Goal: Information Seeking & Learning: Learn about a topic

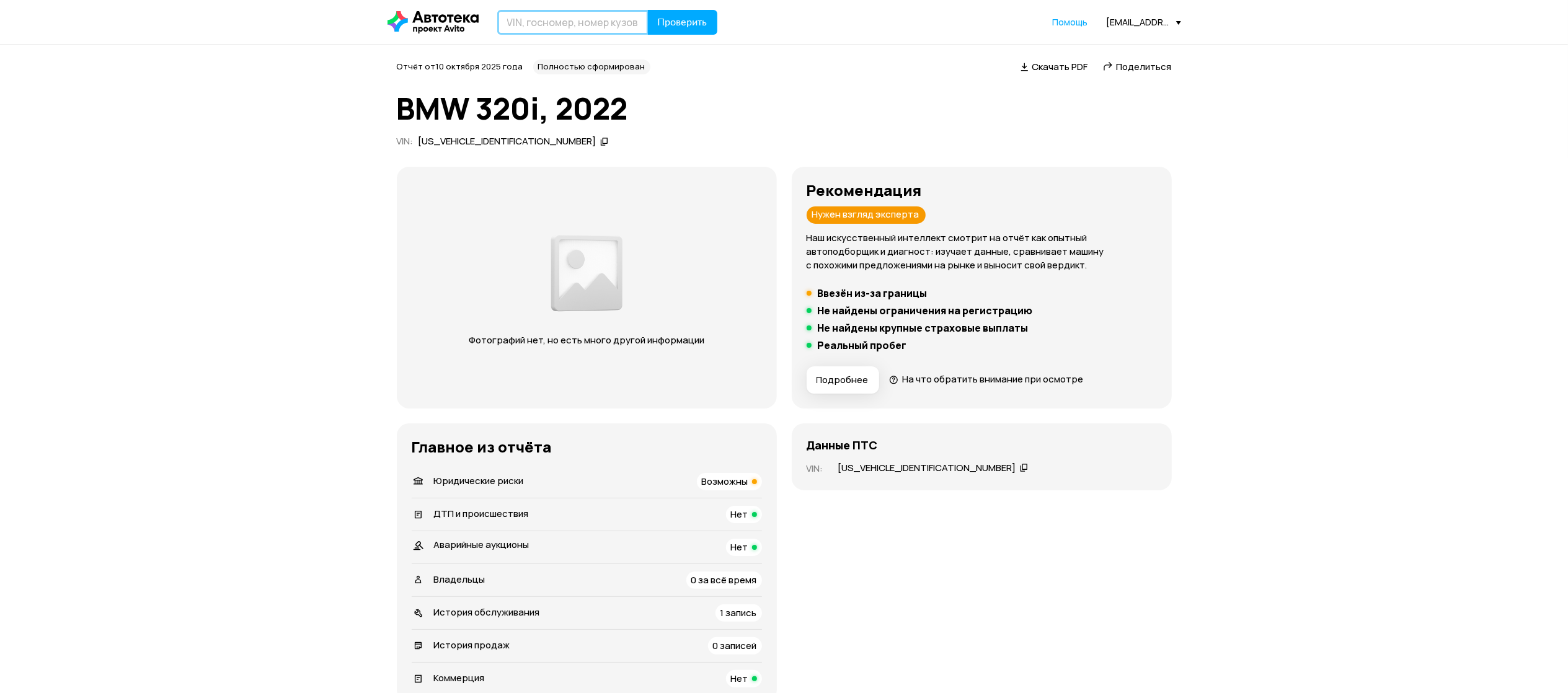
click at [553, 24] on input "text" at bounding box center [573, 21] width 151 height 24
paste input "[VEHICLE_IDENTIFICATION_NUMBER]"
type input "[VEHICLE_IDENTIFICATION_NUMBER]"
click at [675, 22] on span "Проверить" at bounding box center [682, 21] width 50 height 10
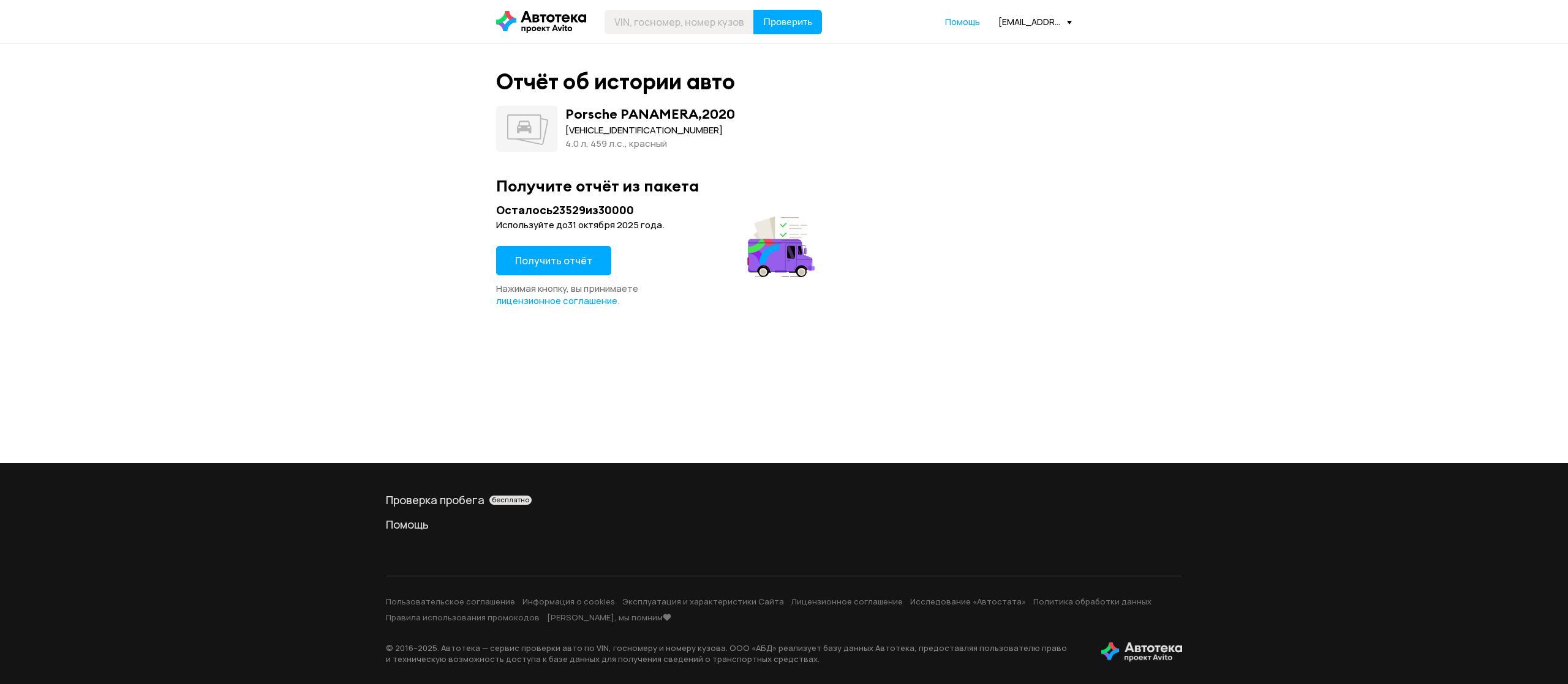
click at [545, 262] on span "Получить отчёт" at bounding box center [553, 260] width 77 height 13
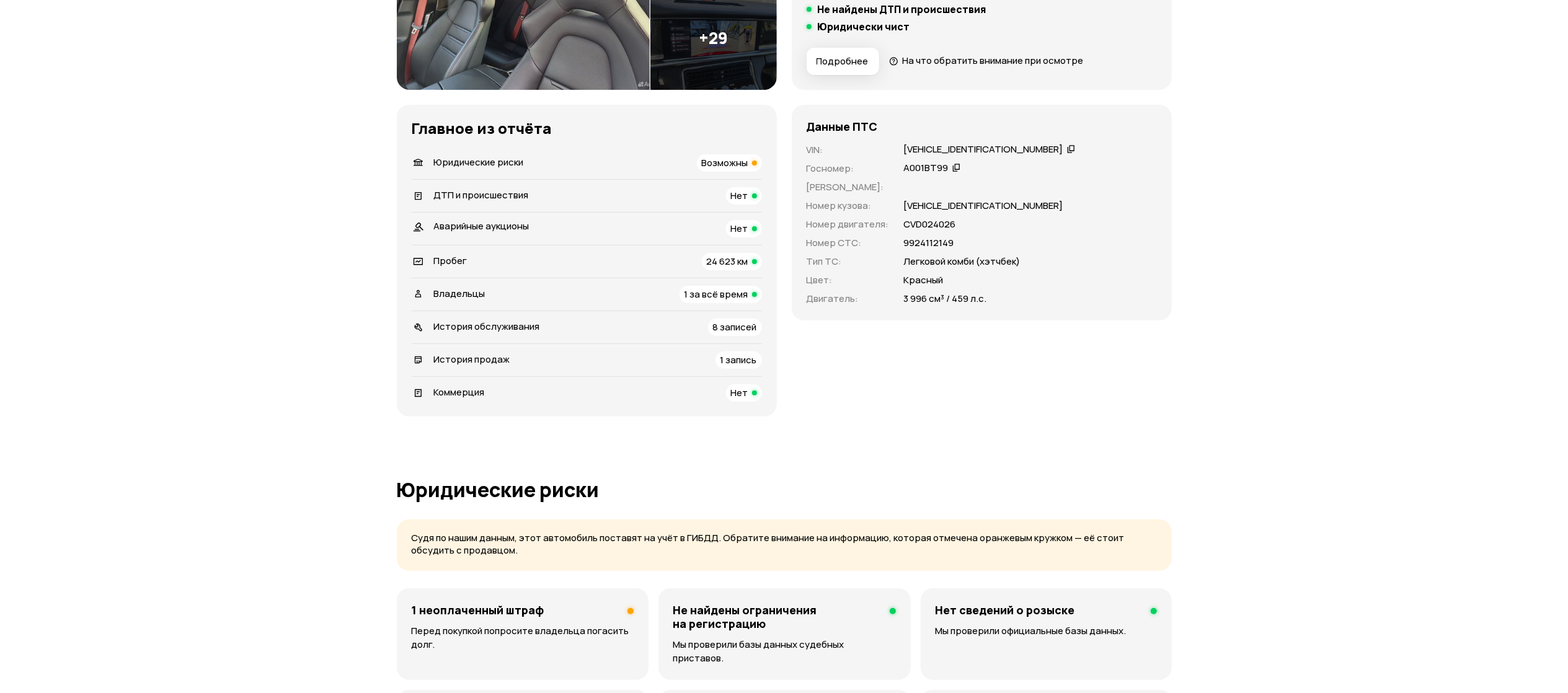
scroll to position [620, 0]
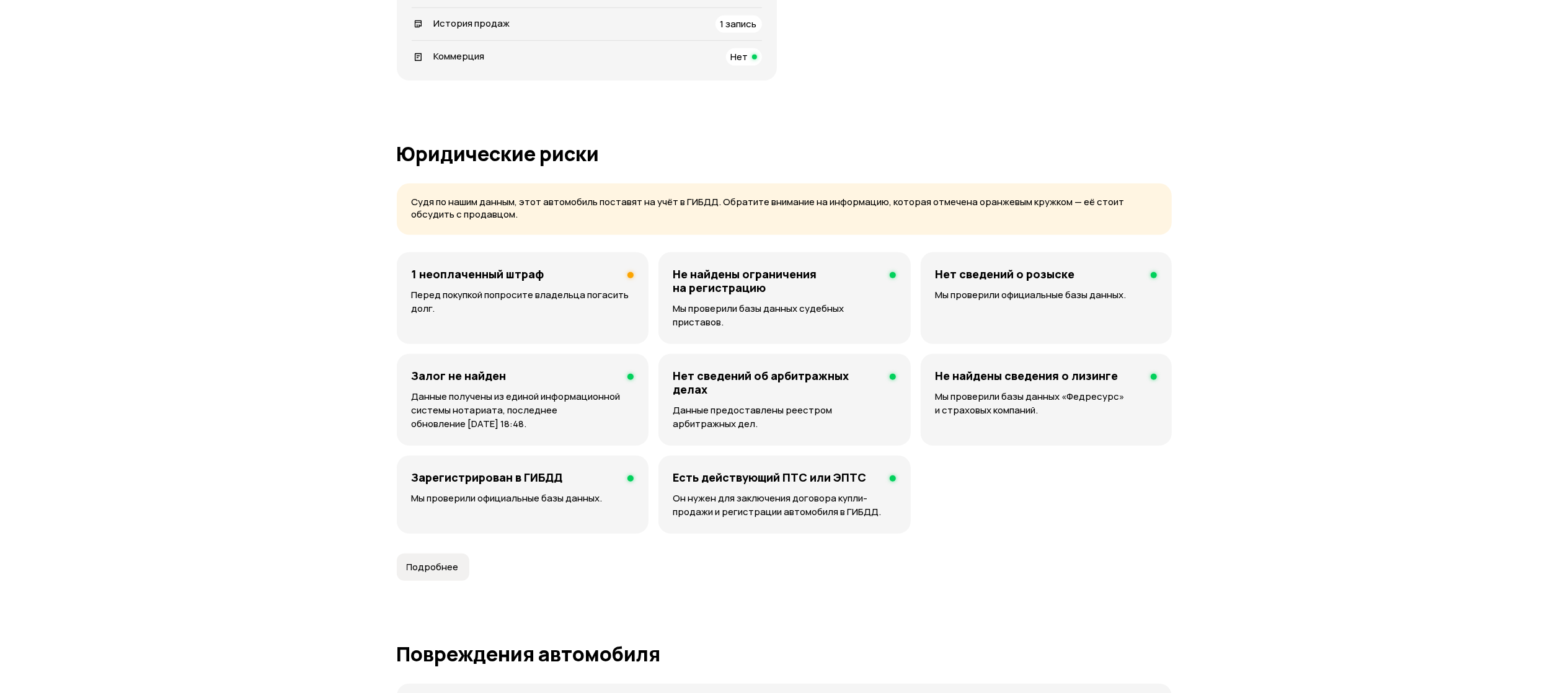
click at [569, 307] on p "Перед покупкой попросите владельца погасить долг." at bounding box center [523, 302] width 222 height 27
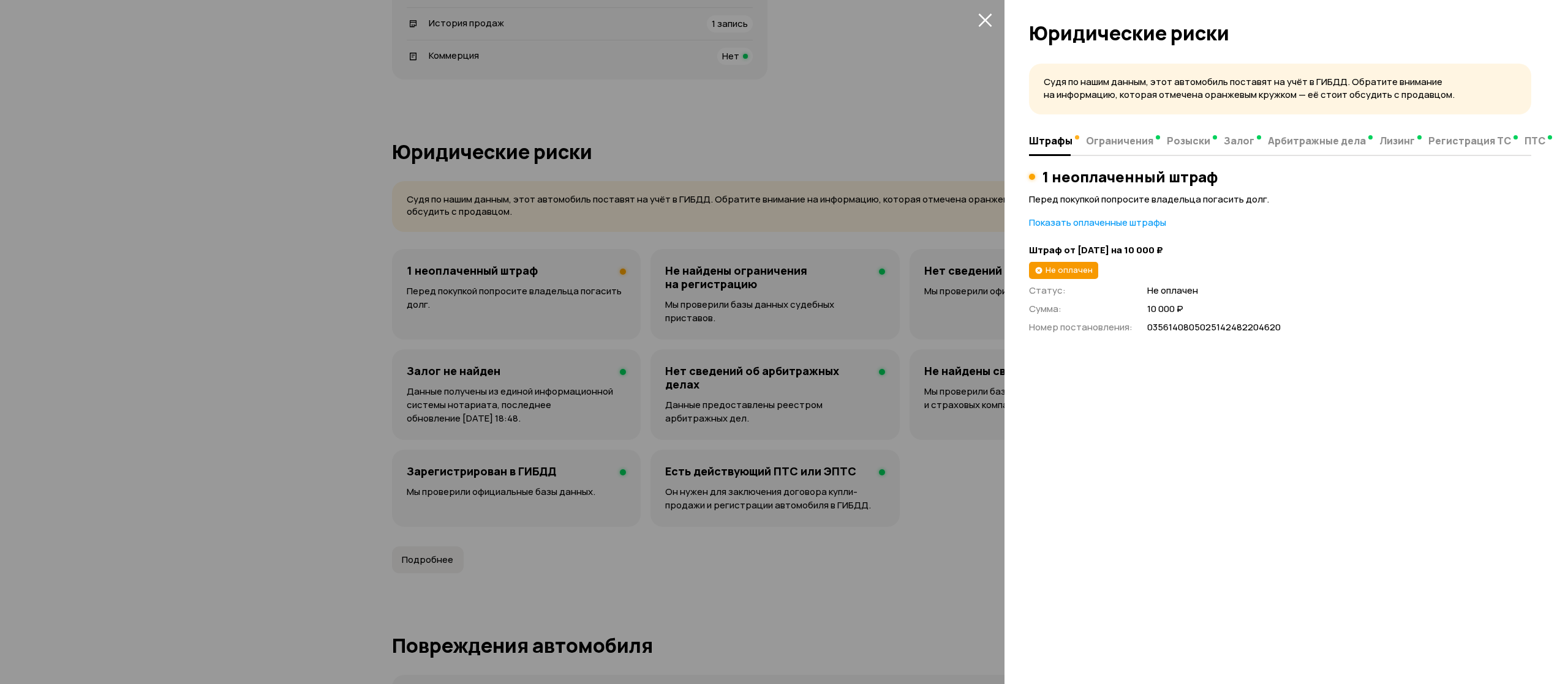
click at [202, 410] on div at bounding box center [784, 342] width 1568 height 684
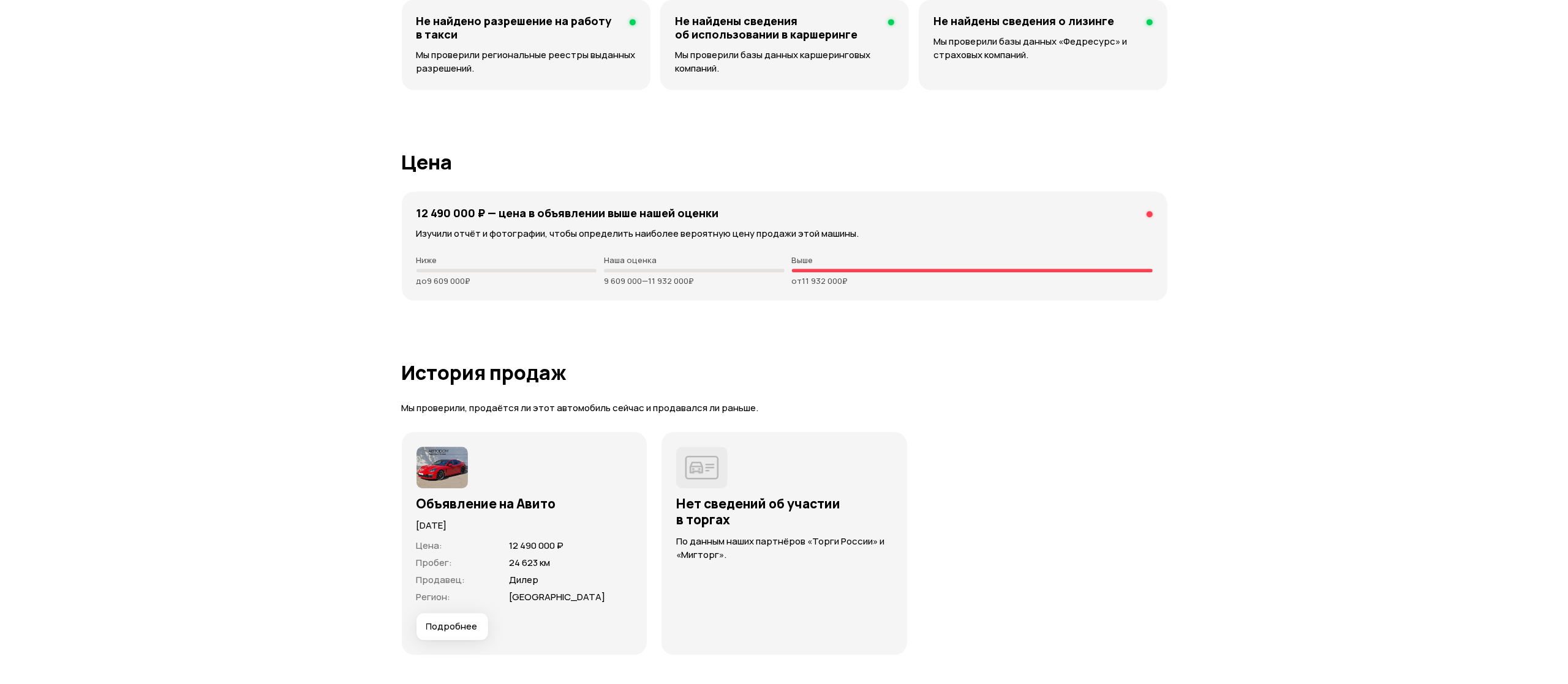
scroll to position [2938, 0]
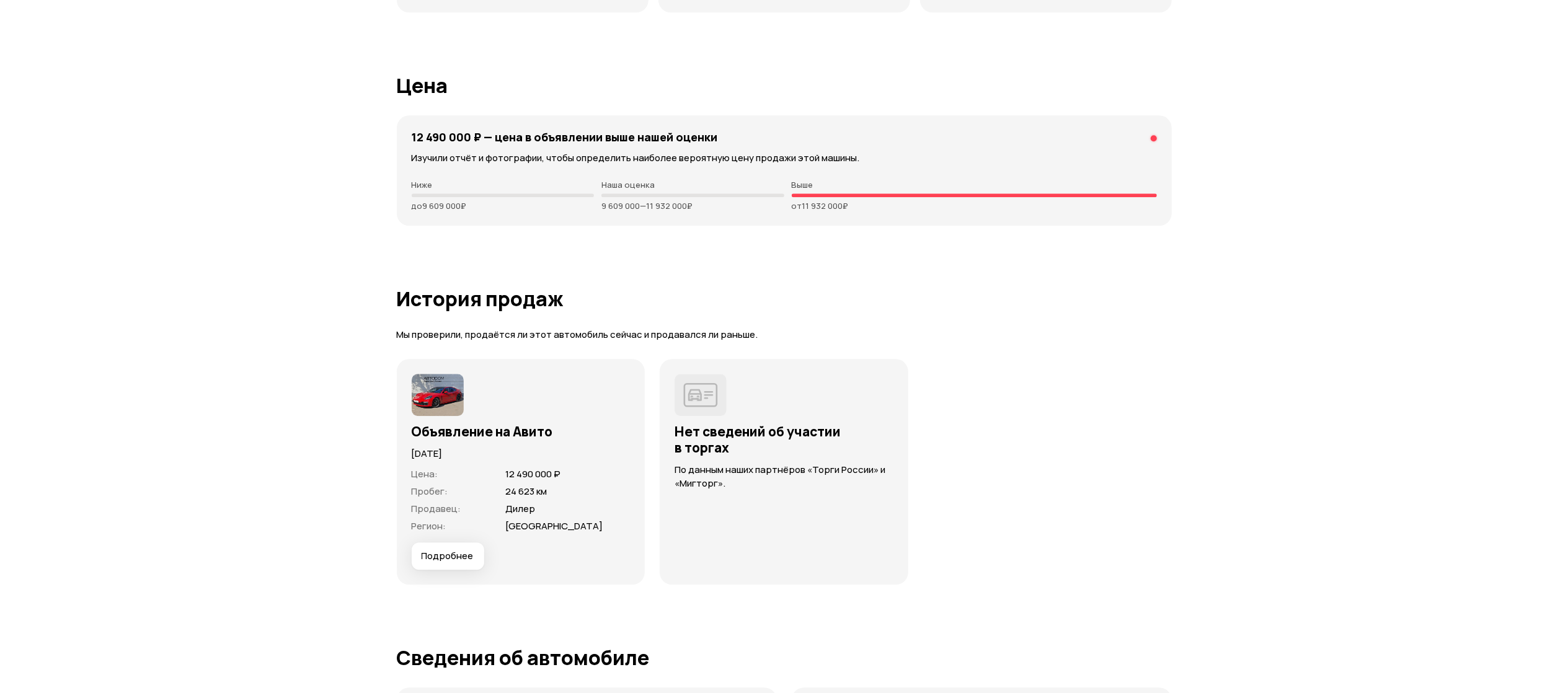
click at [454, 543] on button "Подробнее" at bounding box center [448, 556] width 73 height 27
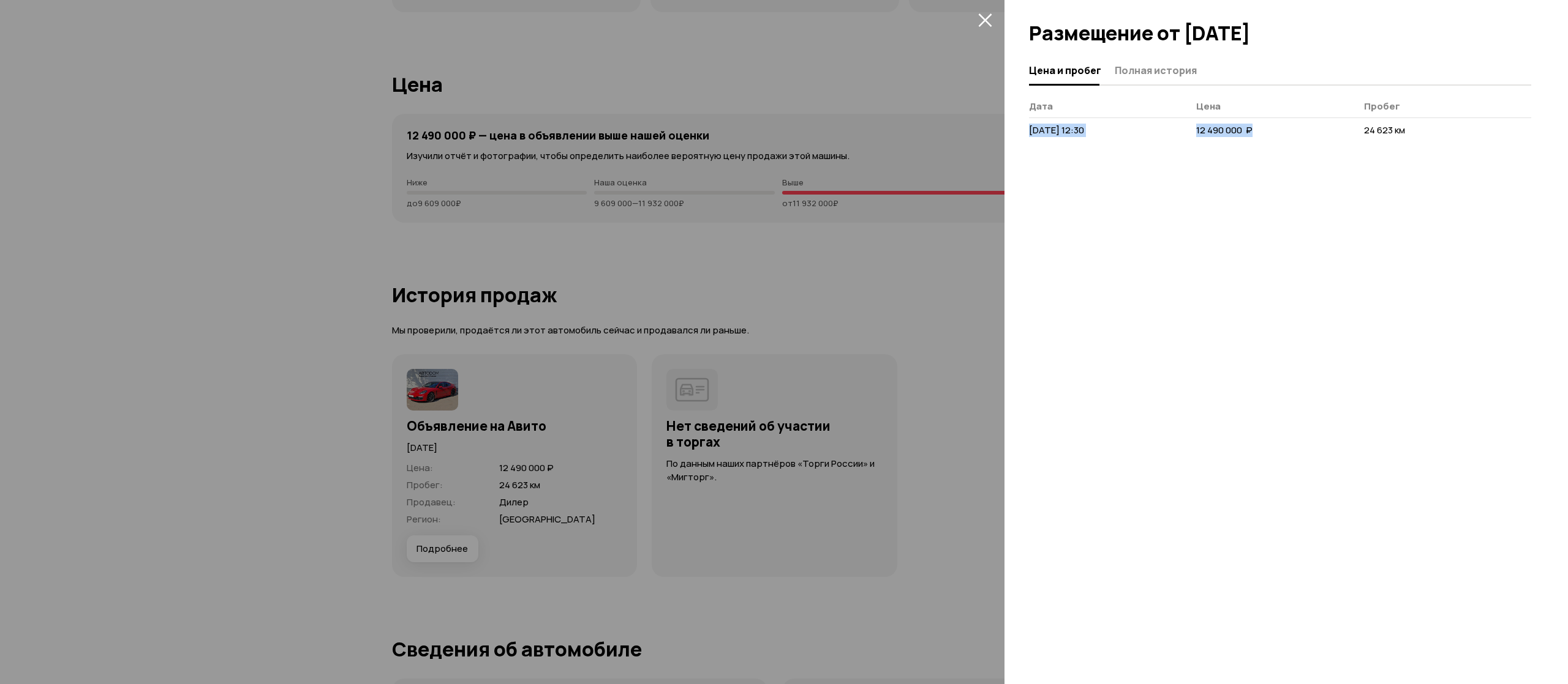
drag, startPoint x: 1272, startPoint y: 132, endPoint x: 1030, endPoint y: 137, distance: 242.1
click at [1030, 137] on tr "[DATE] 12:30 12 490 000  ₽ 24 623 км" at bounding box center [1280, 131] width 502 height 26
copy tr "[DATE] 12:30 12 490 000  ₽"
click at [694, 612] on div at bounding box center [784, 342] width 1568 height 684
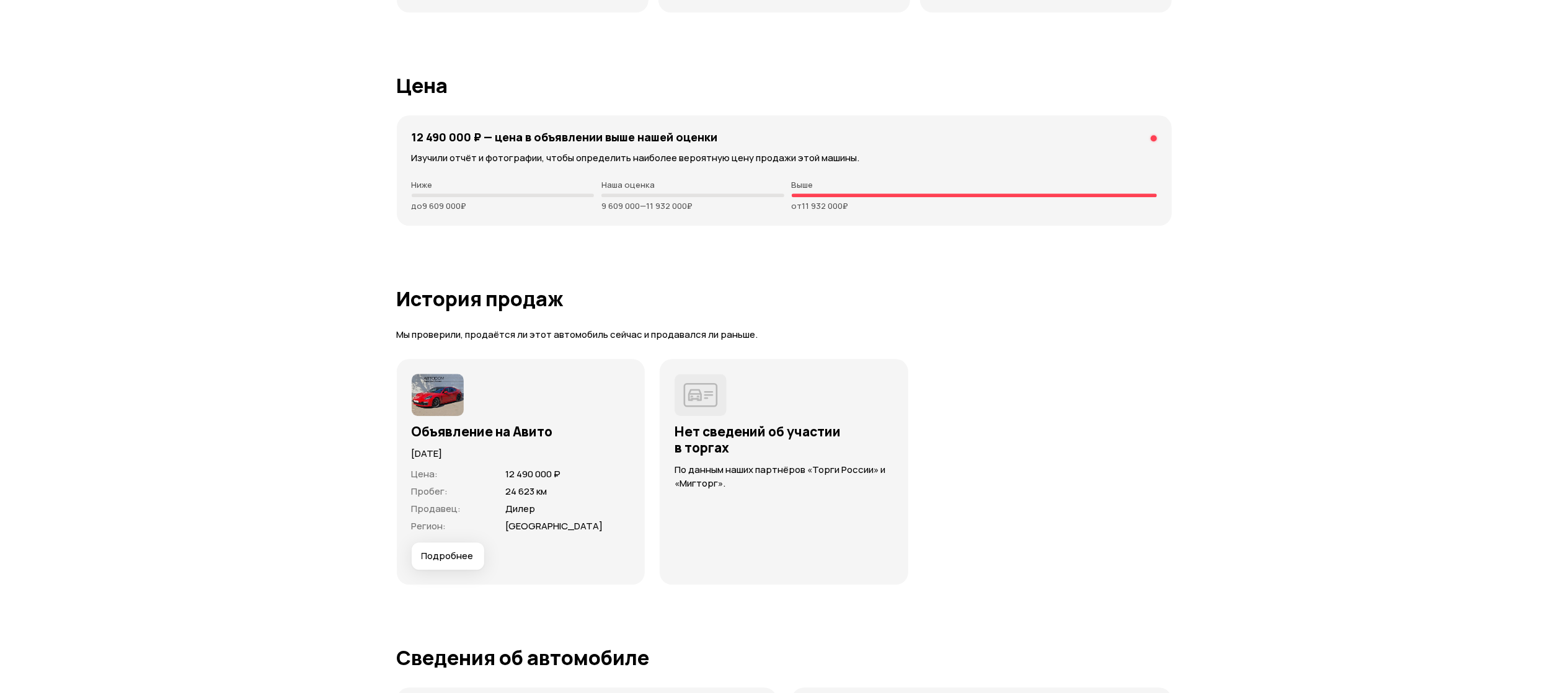
click at [422, 557] on button "Подробнее" at bounding box center [448, 556] width 73 height 27
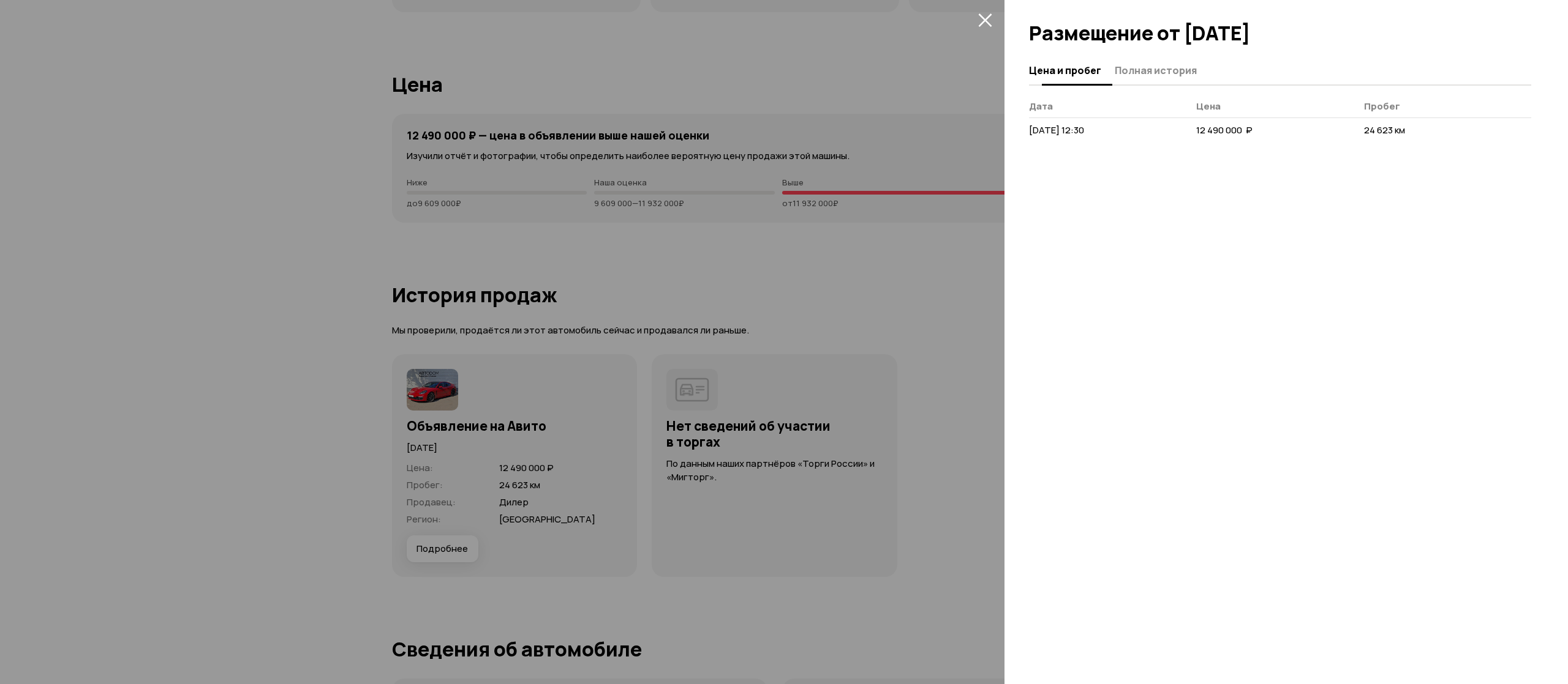
click at [1170, 70] on span "Полная история" at bounding box center [1156, 70] width 82 height 12
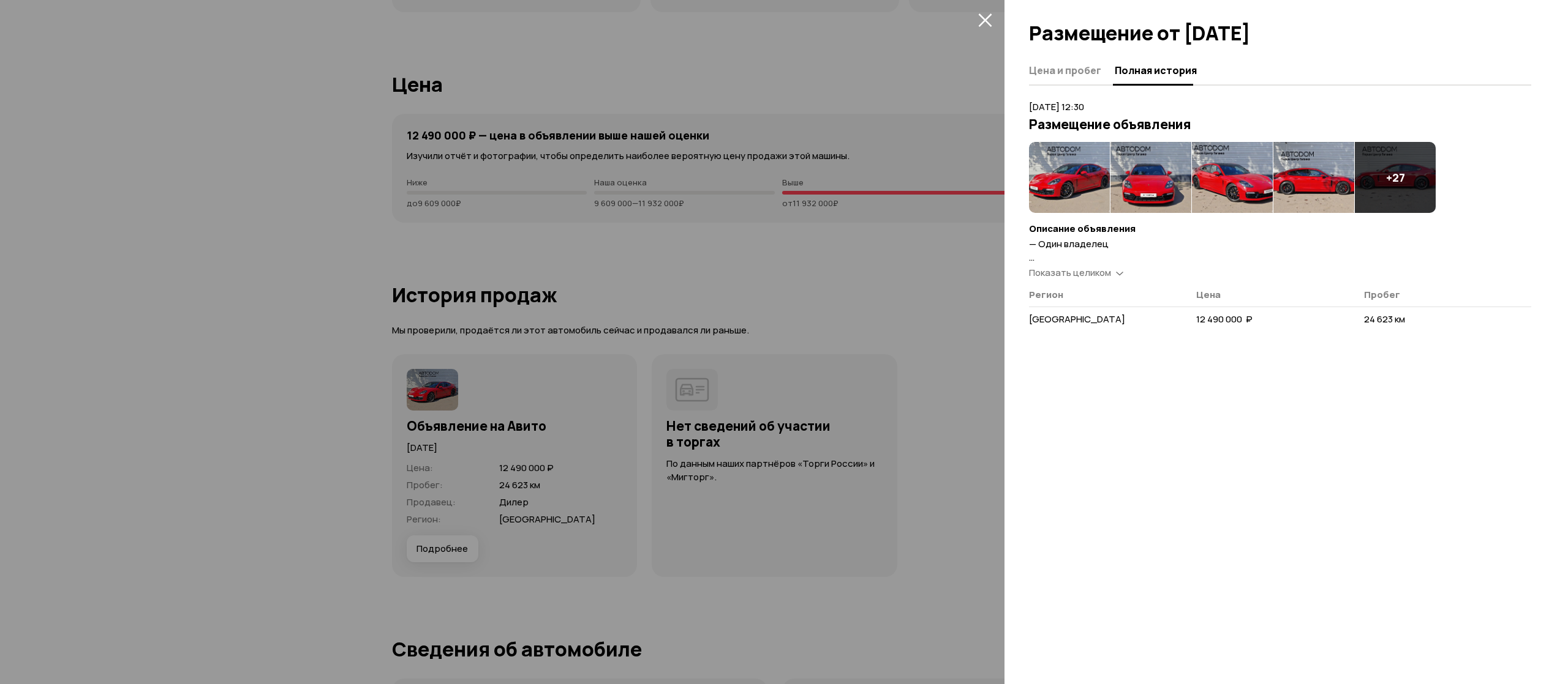
click at [1072, 277] on span "Показать целиком" at bounding box center [1070, 273] width 82 height 13
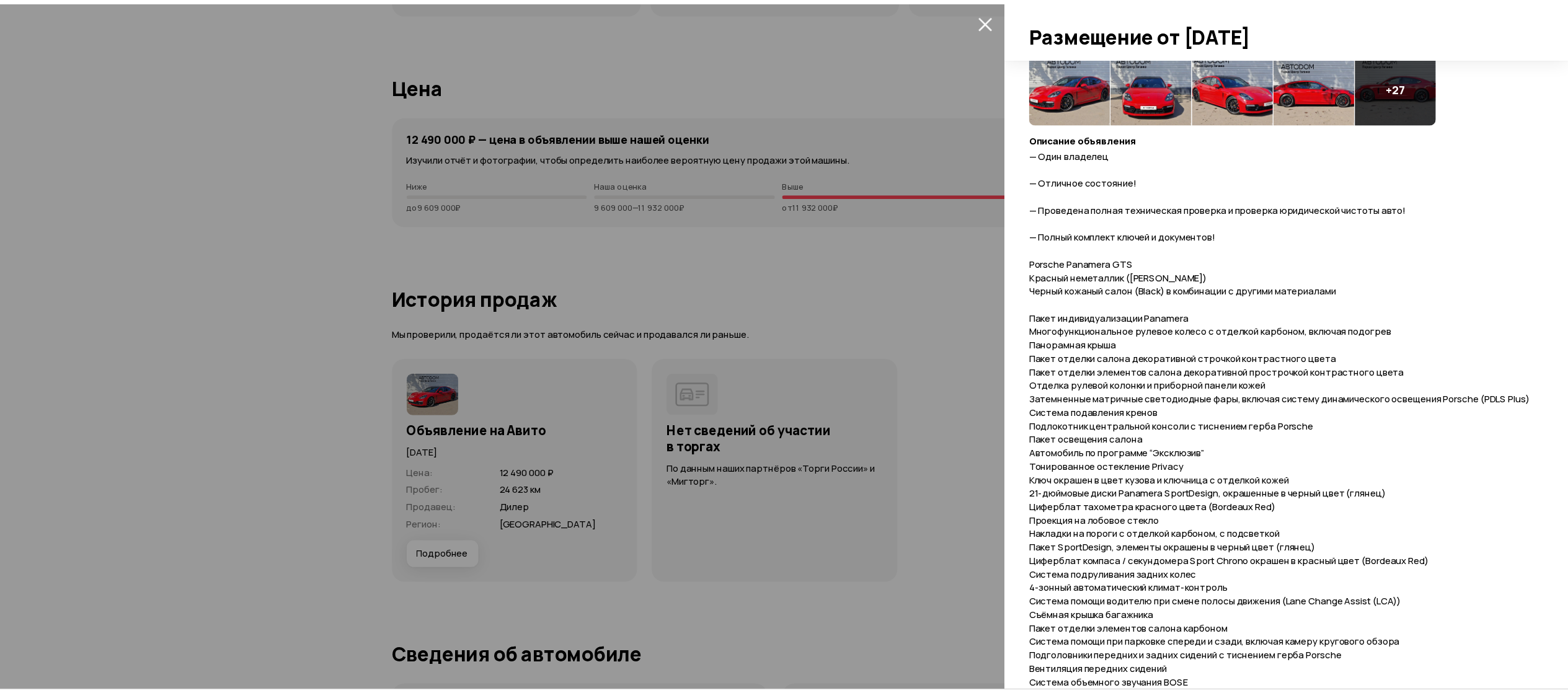
scroll to position [214, 0]
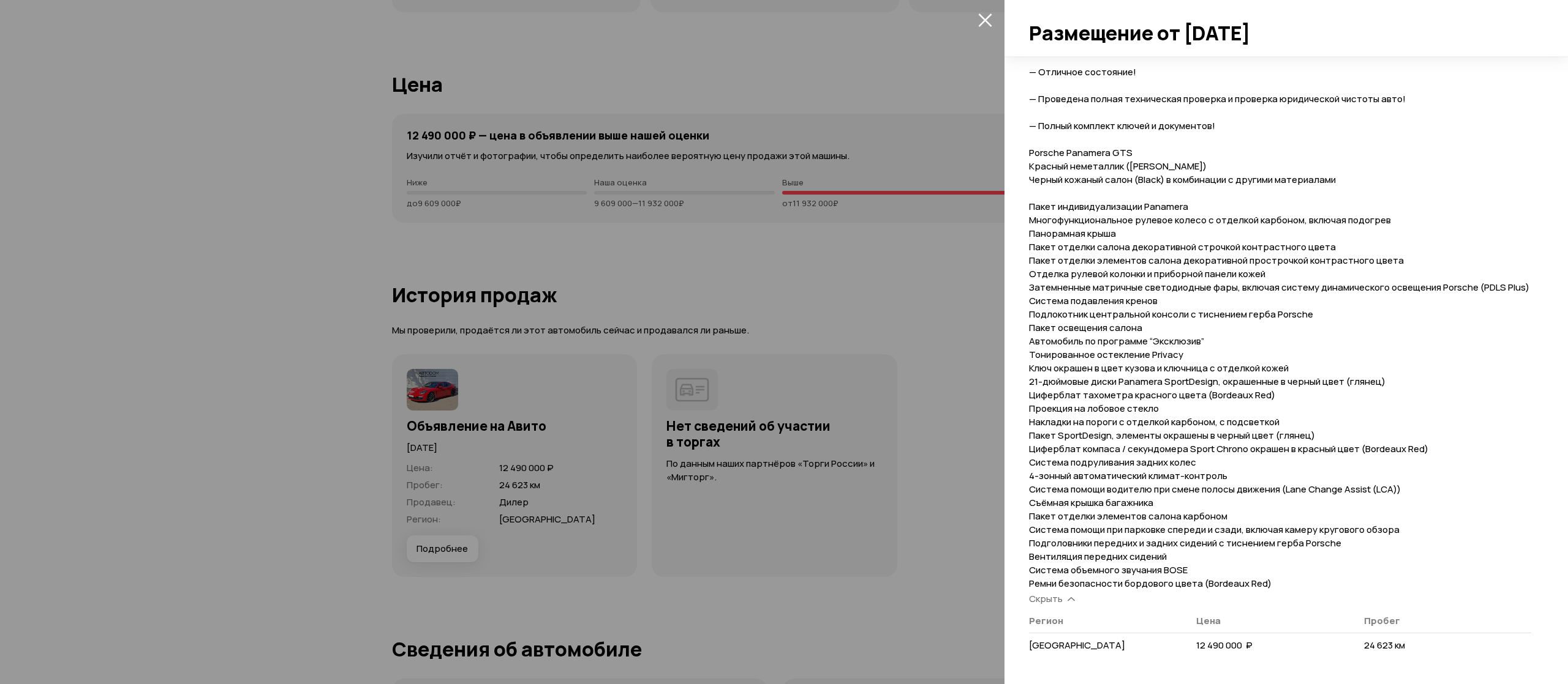
click at [632, 276] on div at bounding box center [784, 342] width 1568 height 684
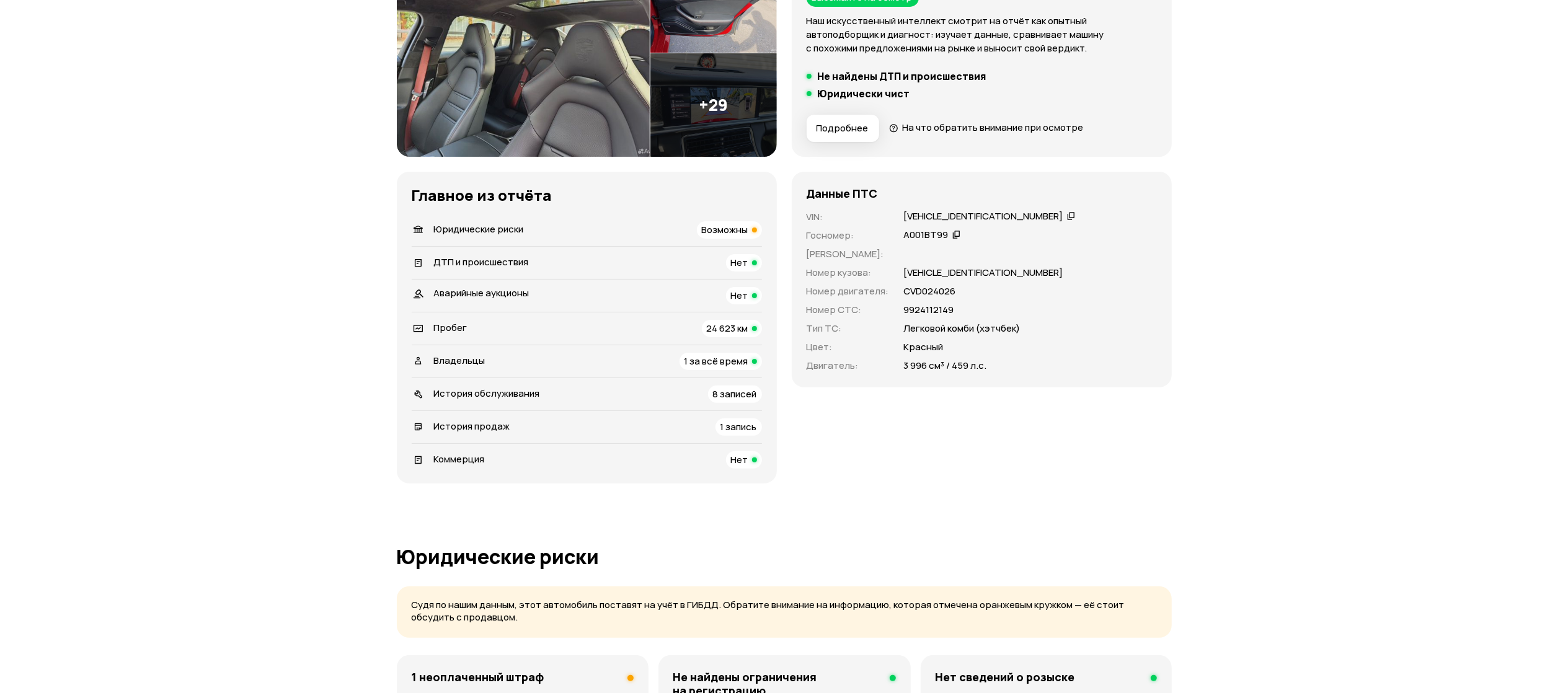
scroll to position [0, 0]
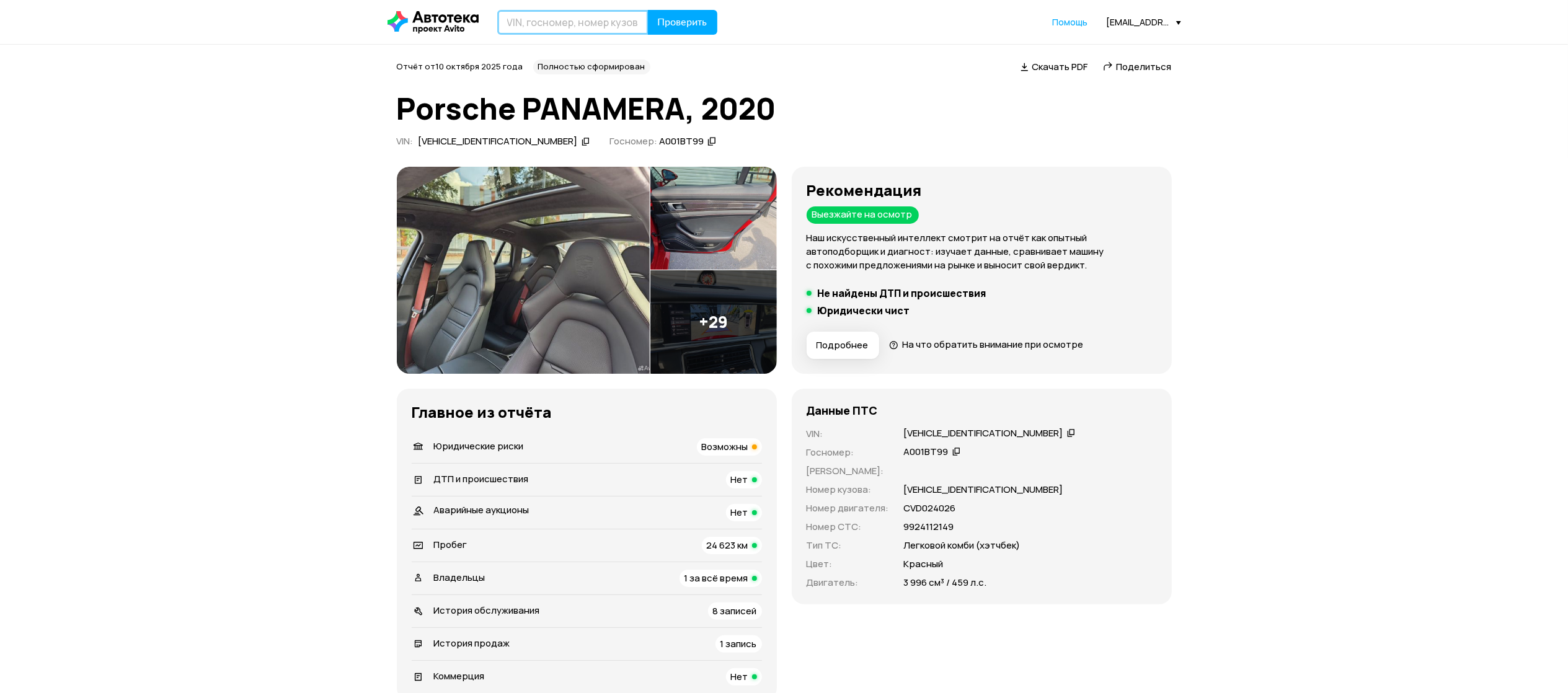
click at [552, 22] on input "text" at bounding box center [573, 21] width 151 height 24
paste input "[VEHICLE_IDENTIFICATION_NUMBER]"
type input "[VEHICLE_IDENTIFICATION_NUMBER]"
click at [667, 22] on span "Проверить" at bounding box center [682, 21] width 50 height 10
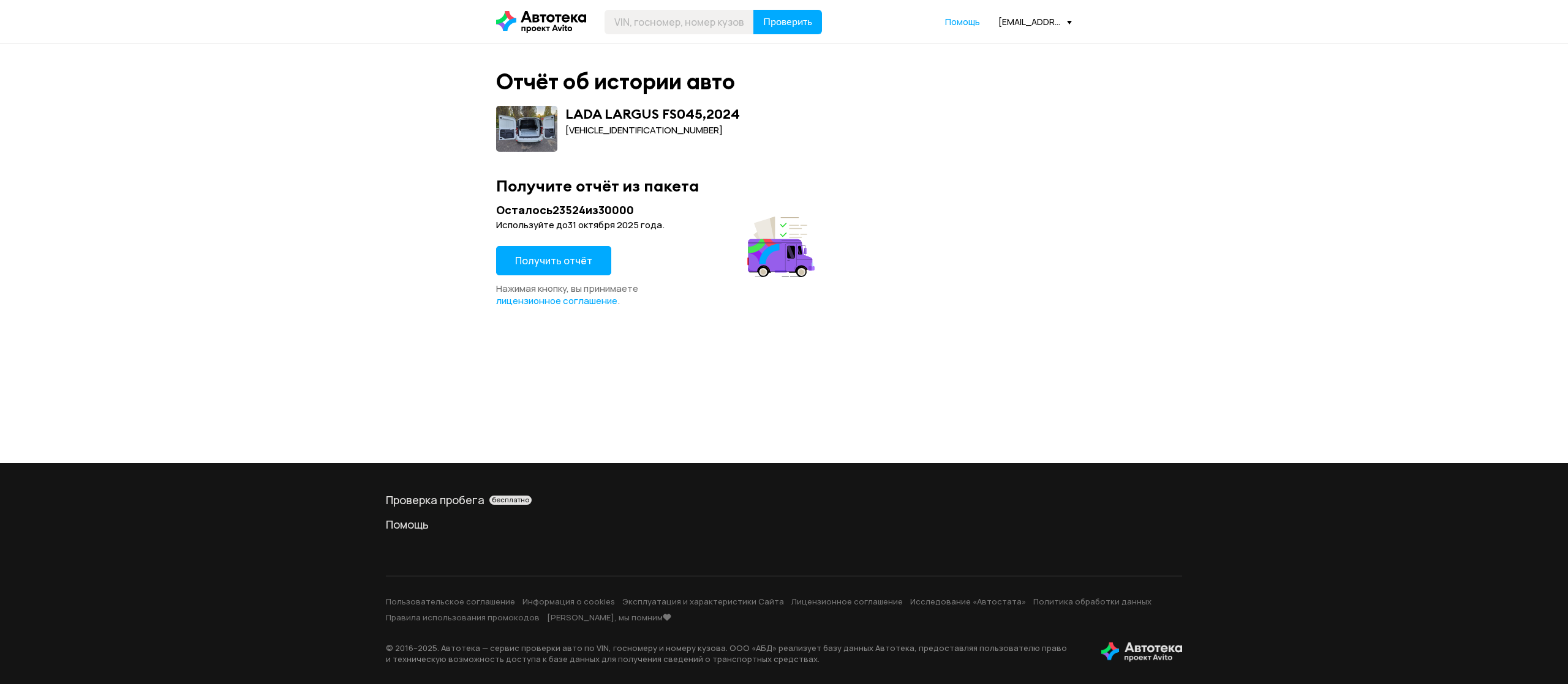
click at [588, 261] on span "Получить отчёт" at bounding box center [553, 260] width 77 height 13
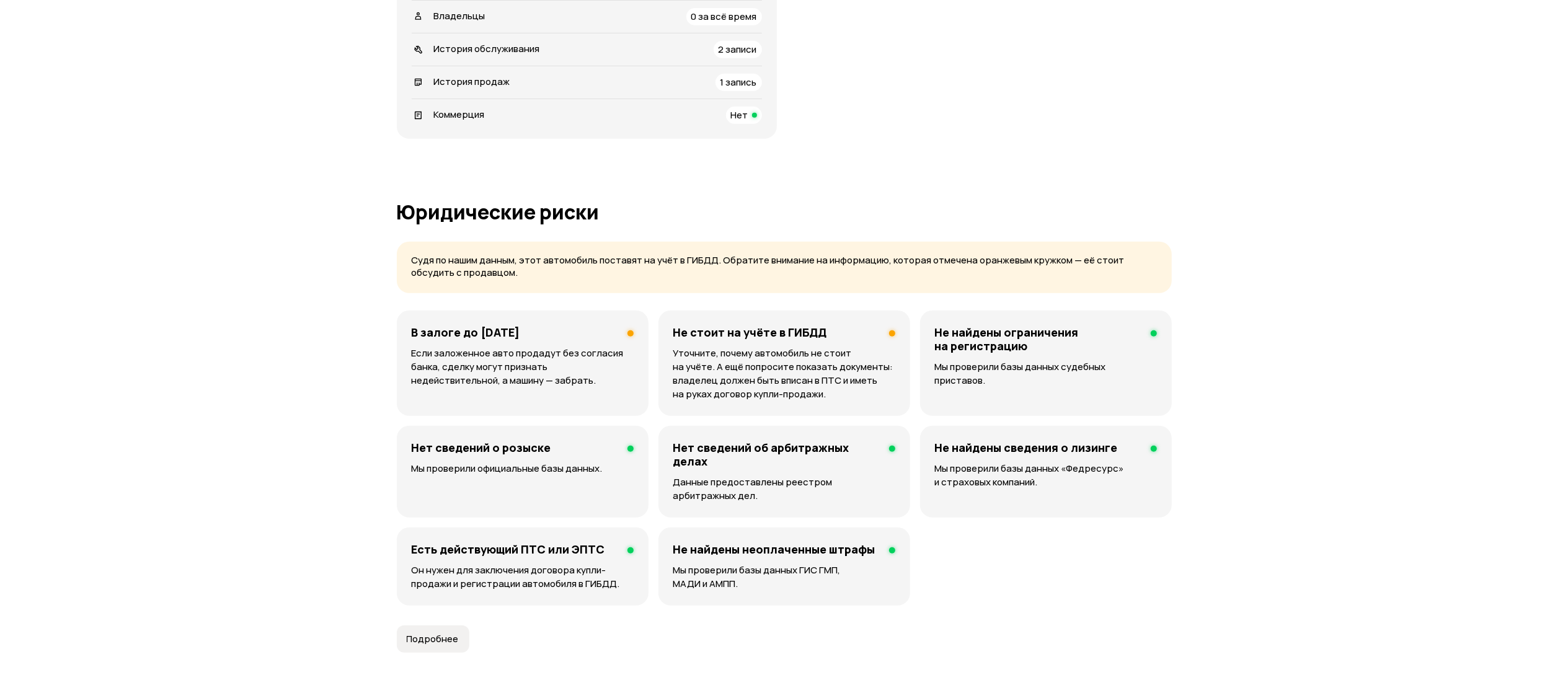
scroll to position [620, 0]
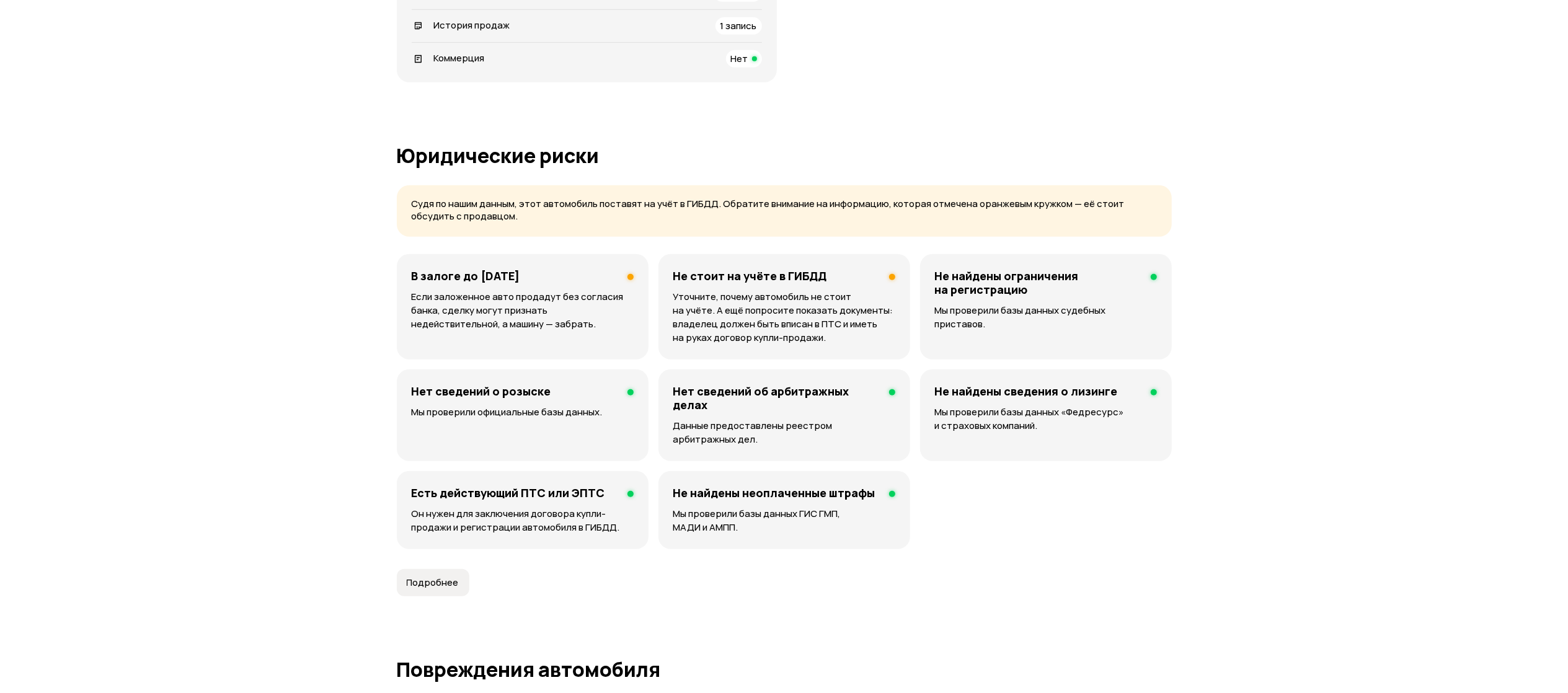
click at [539, 331] on p "Если заложенное авто продадут без согласия банка, сделку могут признать недейст…" at bounding box center [523, 311] width 222 height 41
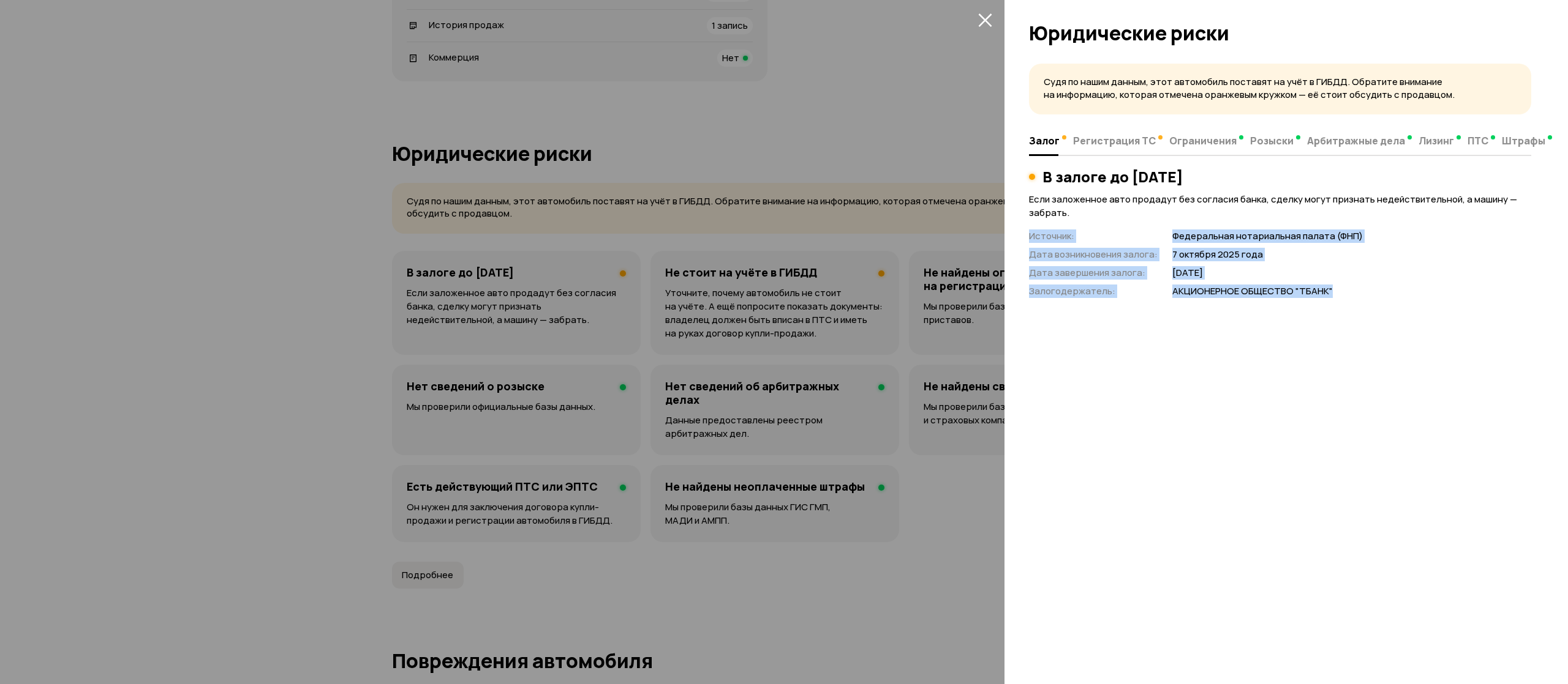
drag, startPoint x: 1330, startPoint y: 296, endPoint x: 1011, endPoint y: 241, distance: 323.7
click at [1011, 241] on div "Судя по нашим данным, этот автомобиль поставят на учёт в ГИБДД. Обратите вниман…" at bounding box center [1286, 370] width 564 height 628
copy div "Источник : Федеральная нотариальная палата (ФНП) Дата возникновения залога : [D…"
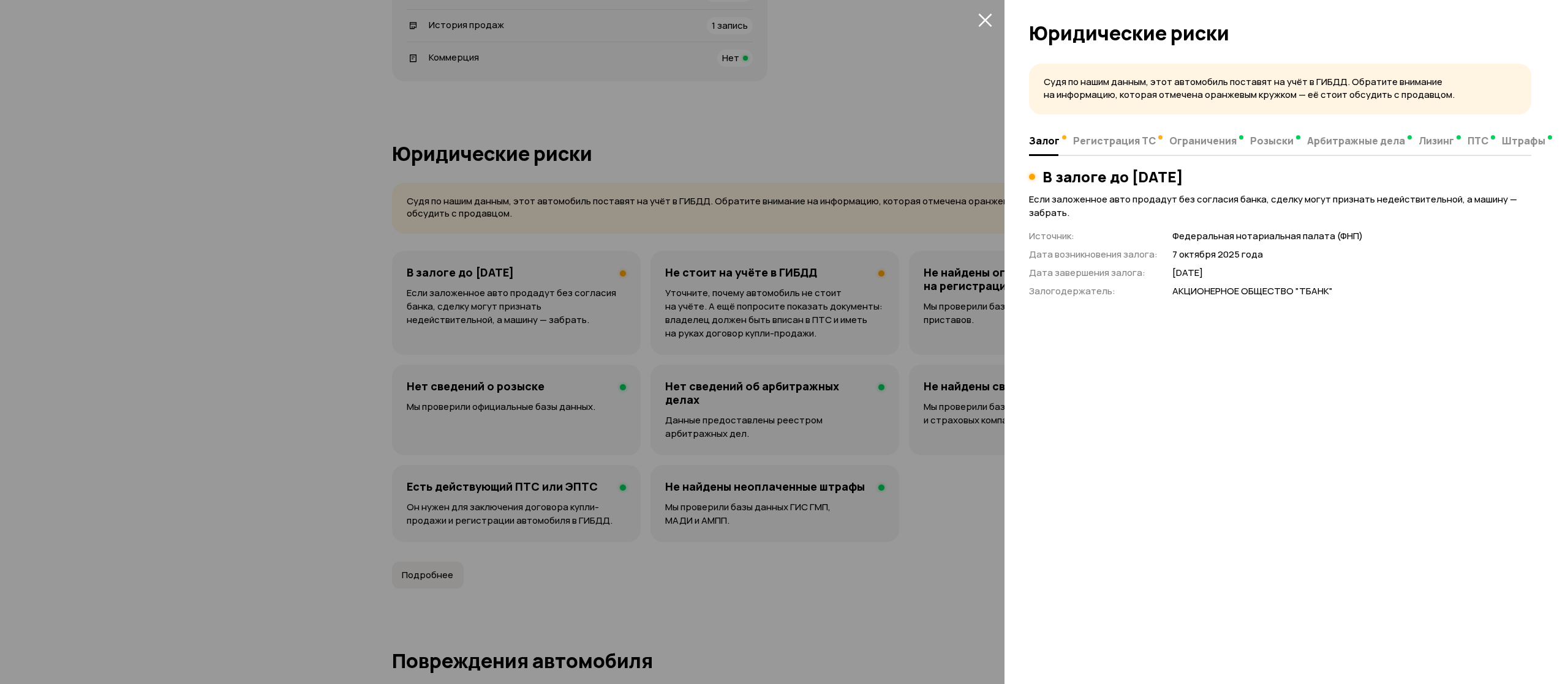
click at [777, 591] on div at bounding box center [784, 342] width 1568 height 684
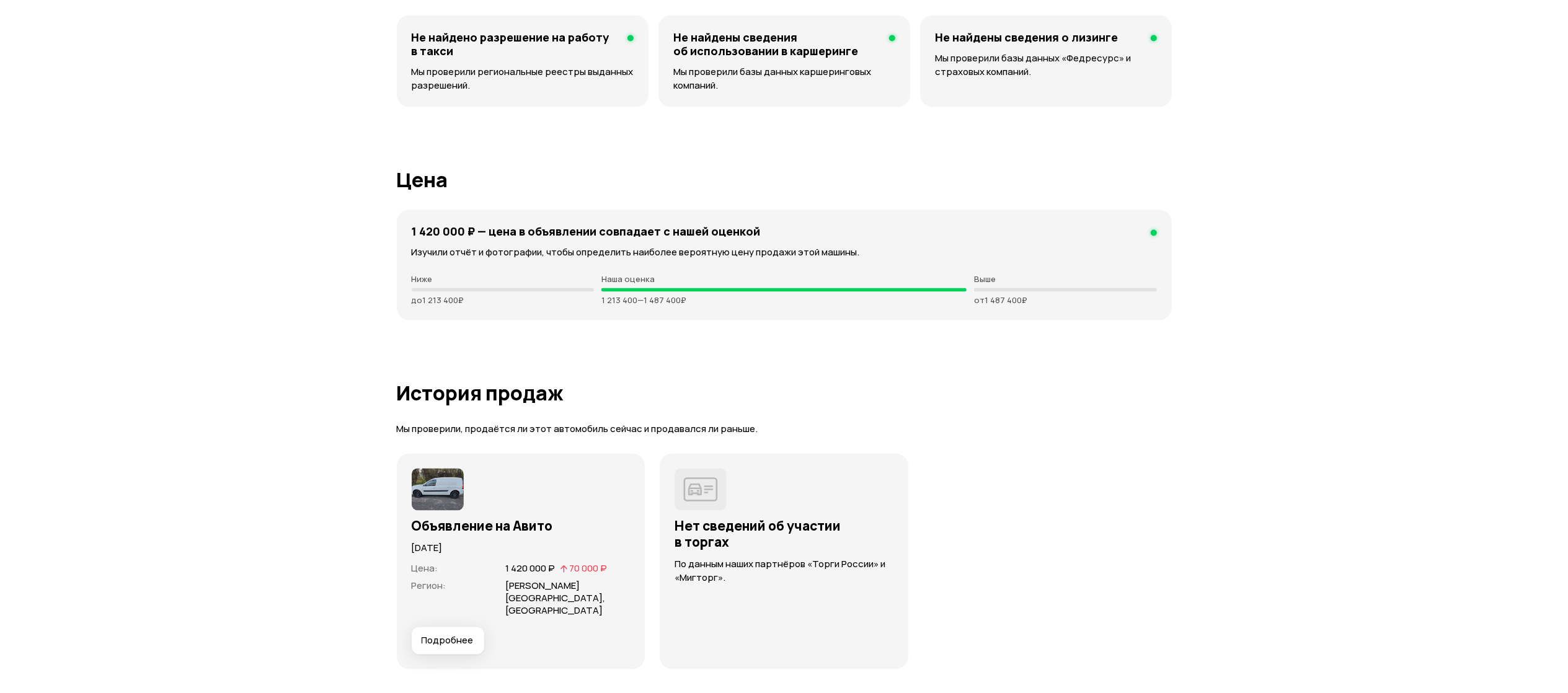
scroll to position [2283, 0]
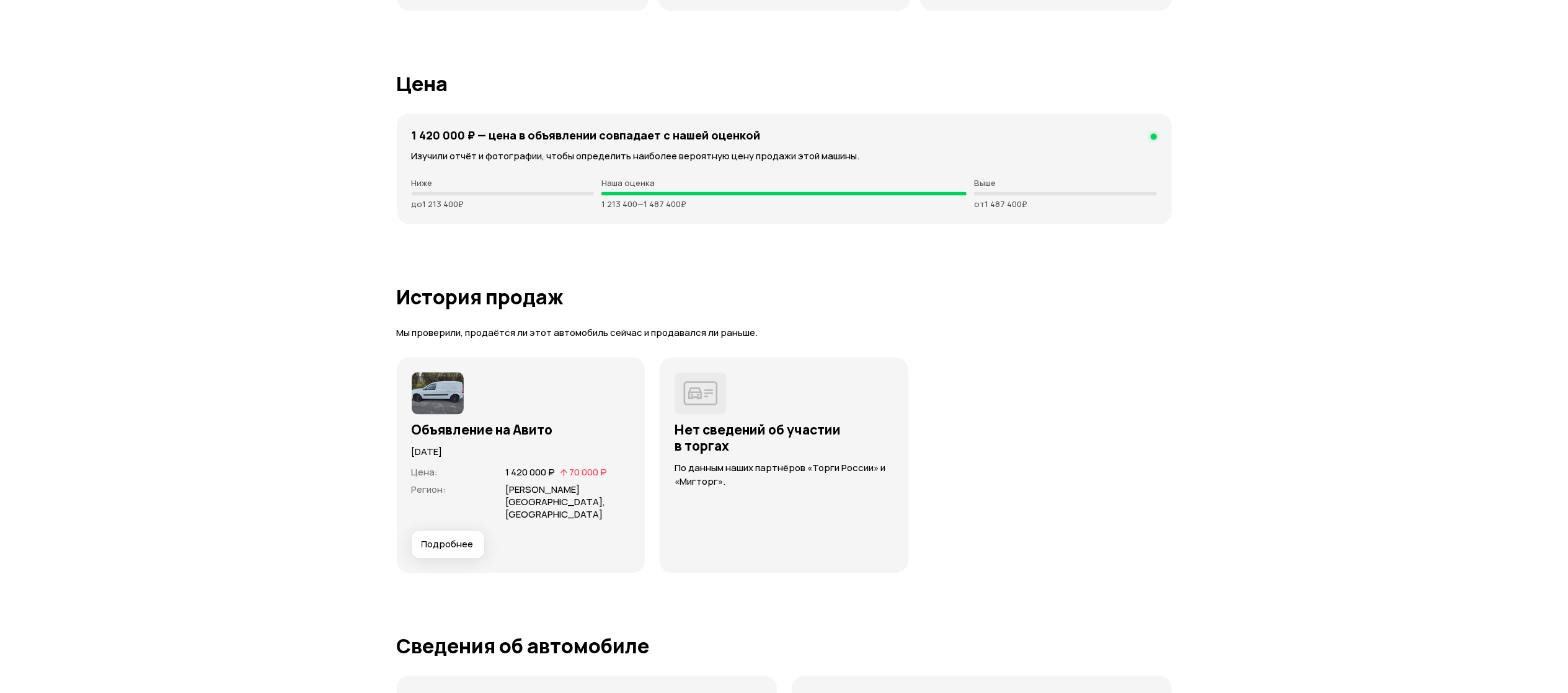
click at [439, 539] on span "Подробнее" at bounding box center [448, 545] width 52 height 13
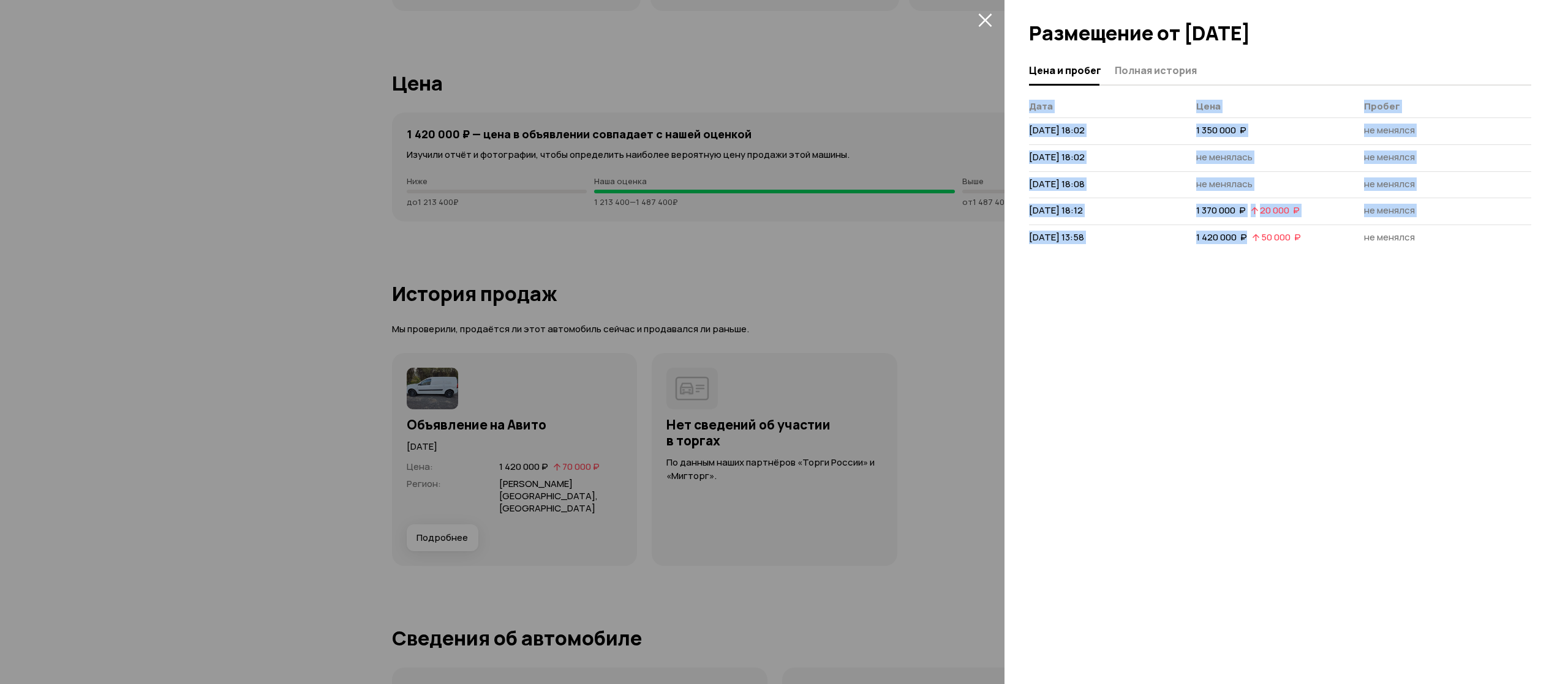
drag, startPoint x: 1248, startPoint y: 234, endPoint x: 1061, endPoint y: 331, distance: 210.7
click at [1026, 234] on div "Цена и пробег Полная история [PERSON_NAME] [DATE] 18:02 1 350 000  ₽ не менялся…" at bounding box center [1286, 370] width 564 height 628
click at [1061, 332] on div "Цена и пробег Полная история [PERSON_NAME] [DATE] 18:02 1 350 000  ₽ не менялся…" at bounding box center [1286, 370] width 564 height 628
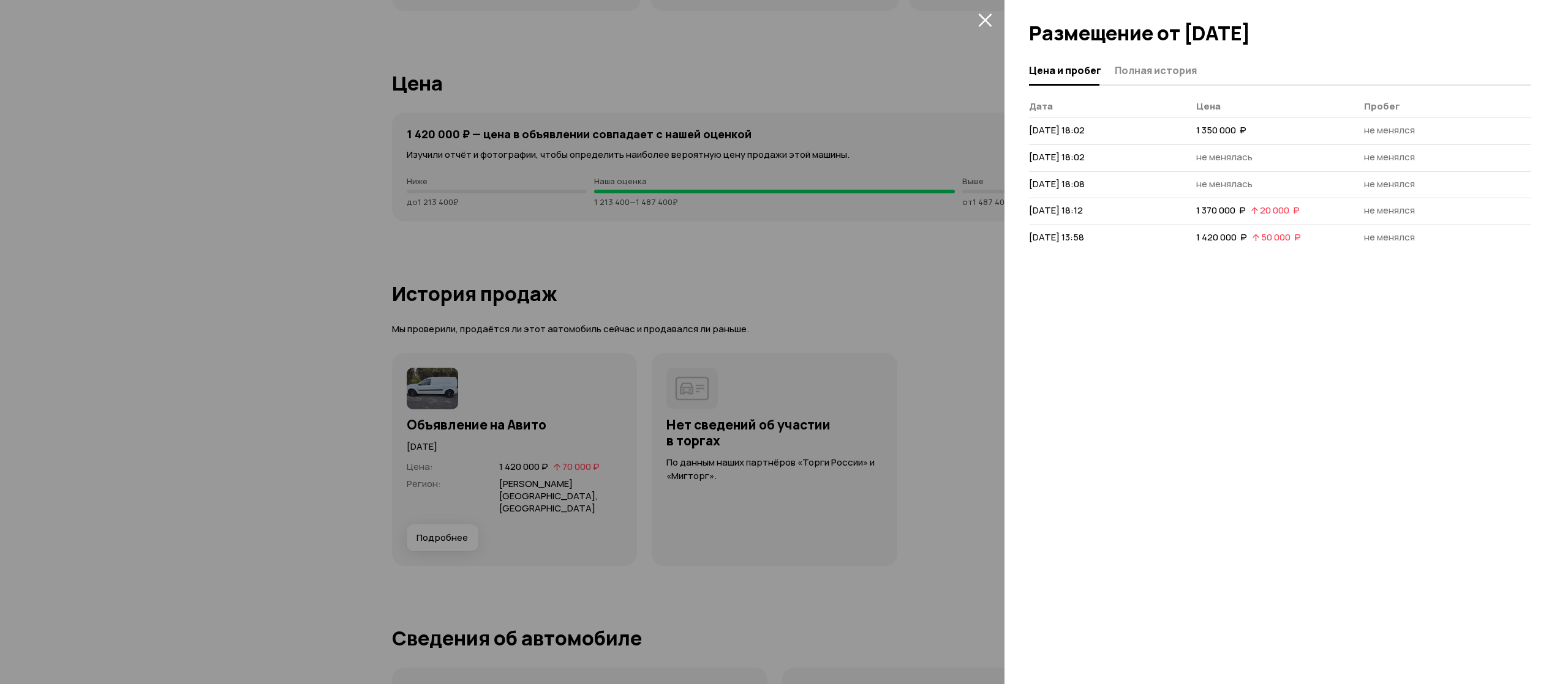
drag, startPoint x: 1028, startPoint y: 212, endPoint x: 1157, endPoint y: 222, distance: 129.4
click at [1157, 222] on div "Цена и пробег Полная история [PERSON_NAME] [DATE] 18:02 1 350 000  ₽ не менялся…" at bounding box center [1286, 370] width 564 height 628
click at [1193, 271] on div "Цена и пробег Полная история [PERSON_NAME] [DATE] 18:02 1 350 000  ₽ не менялся…" at bounding box center [1286, 370] width 564 height 628
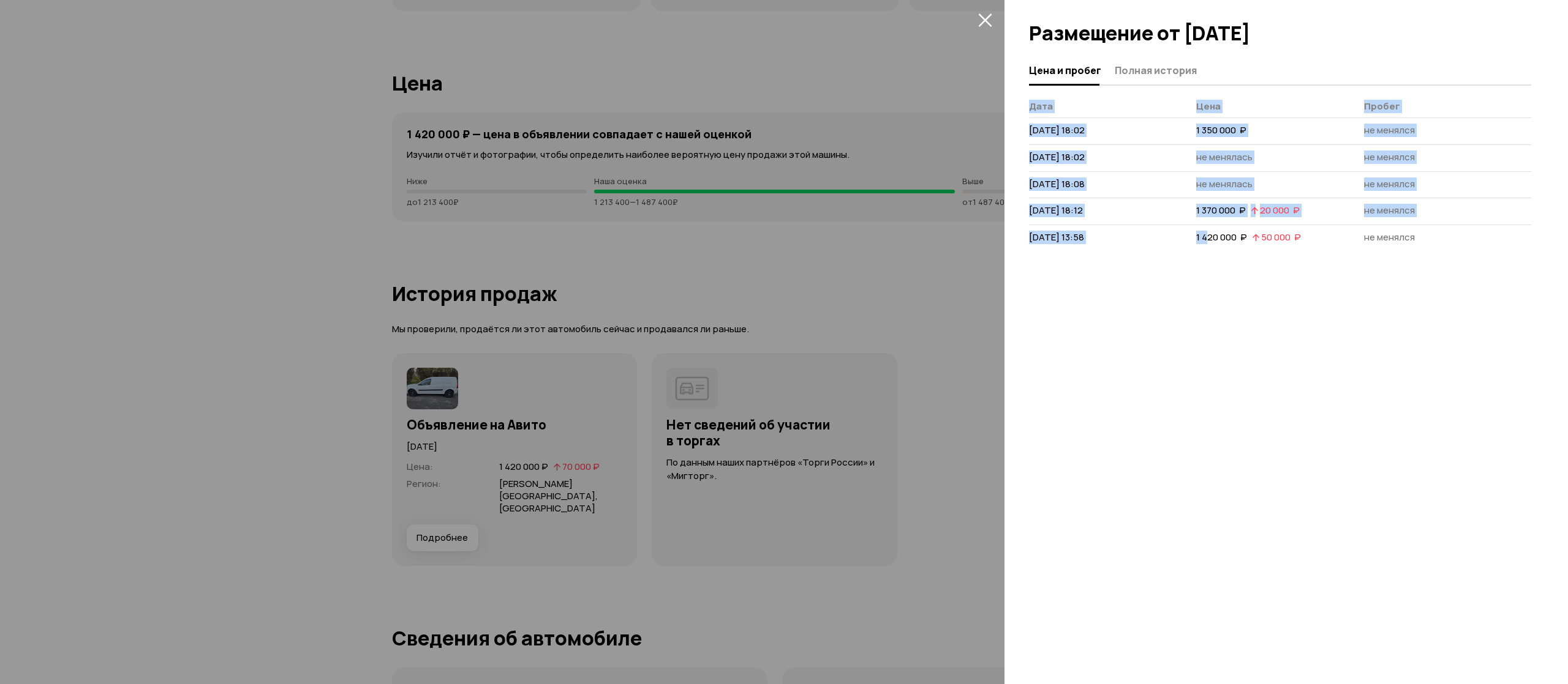
drag, startPoint x: 1027, startPoint y: 241, endPoint x: 1206, endPoint y: 240, distance: 179.0
click at [1209, 237] on div "Цена и пробег Полная история [PERSON_NAME] [DATE] 18:02 1 350 000  ₽ не менялся…" at bounding box center [1286, 370] width 564 height 628
click at [1213, 298] on div "Цена и пробег Полная история [PERSON_NAME] [DATE] 18:02 1 350 000  ₽ не менялся…" at bounding box center [1286, 370] width 564 height 628
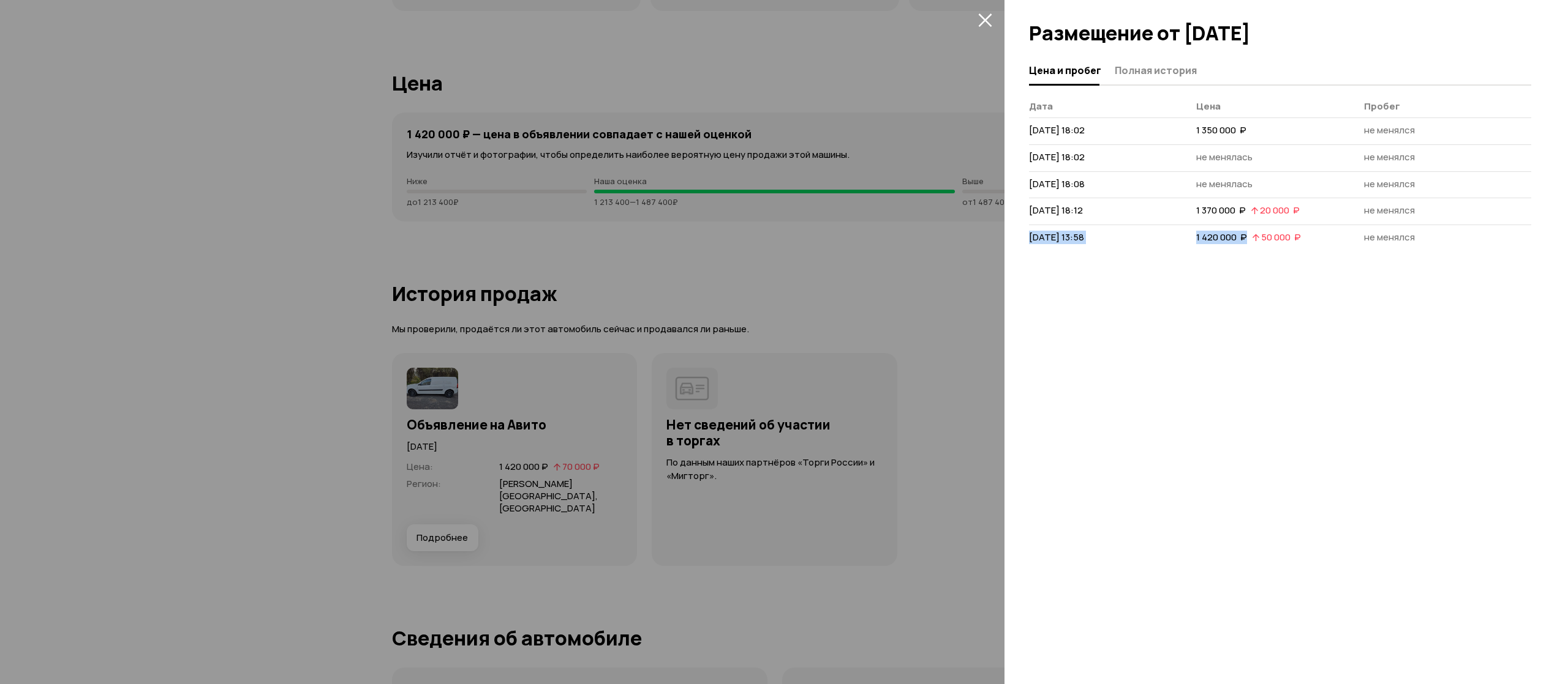
drag, startPoint x: 1250, startPoint y: 242, endPoint x: 1029, endPoint y: 238, distance: 221.0
click at [1029, 238] on tr "[DATE] 13:58 1 420 000  ₽   50 000  ₽ не менялся" at bounding box center [1280, 238] width 502 height 26
copy tr "[DATE] 13:58 1 420 000  ₽"
click at [986, 14] on icon "закрыть" at bounding box center [985, 20] width 14 height 14
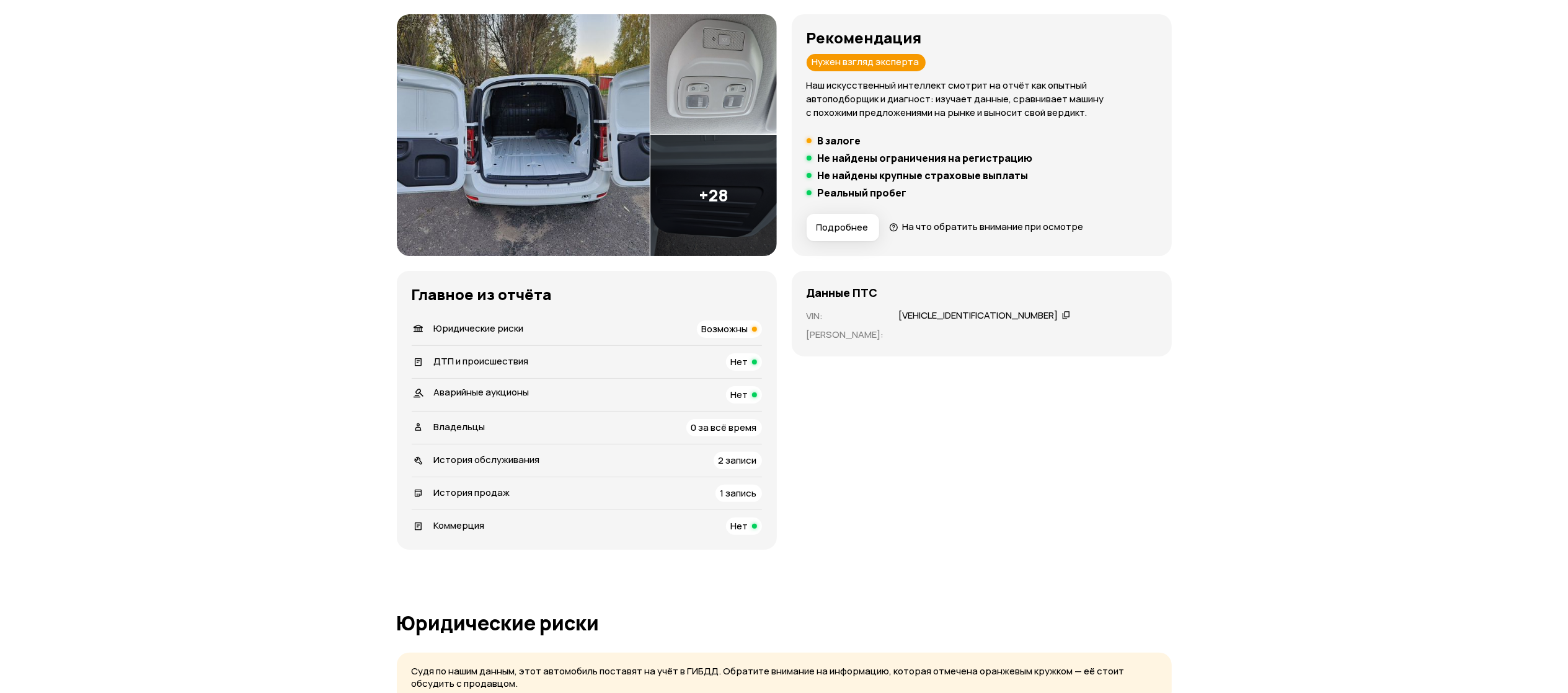
scroll to position [0, 0]
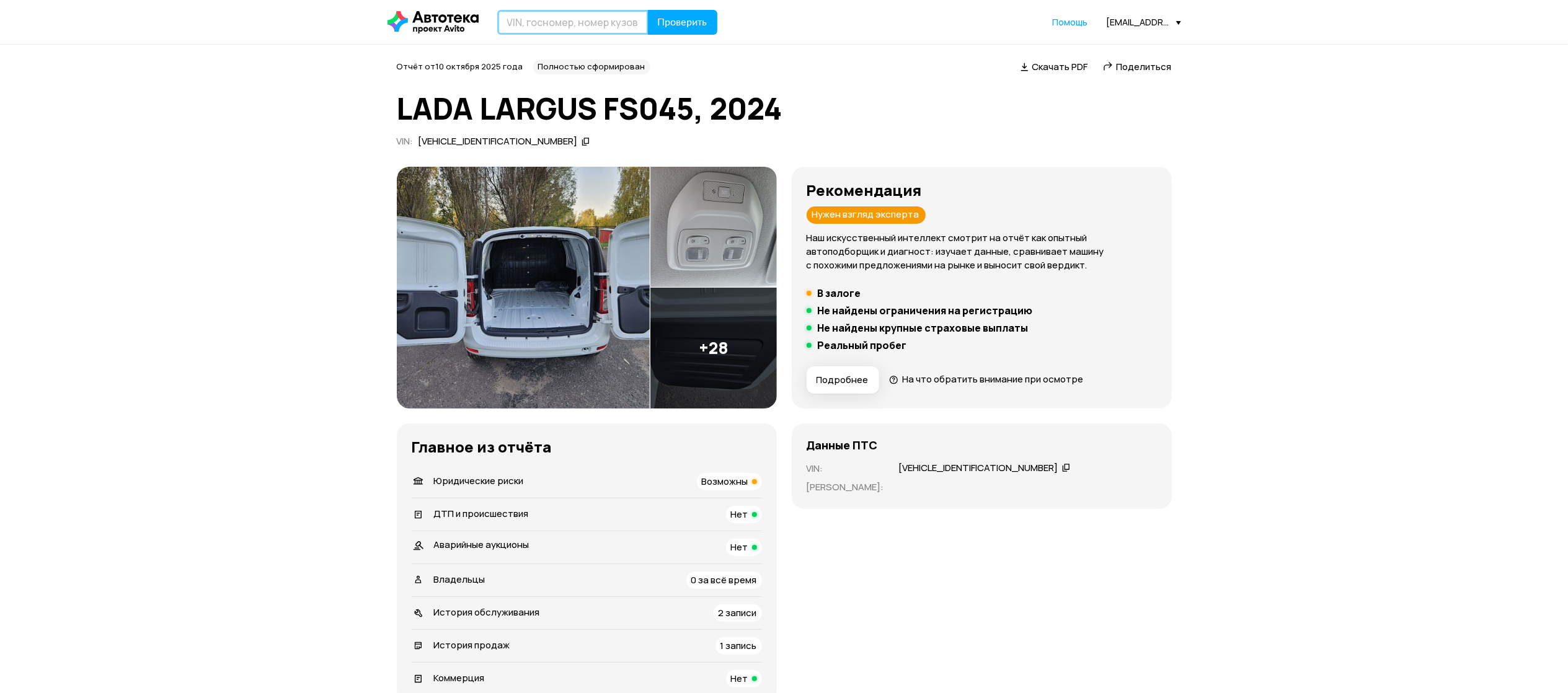
click at [564, 17] on input "text" at bounding box center [573, 21] width 151 height 24
paste input "[US_VEHICLE_IDENTIFICATION_NUMBER]"
type input "[US_VEHICLE_IDENTIFICATION_NUMBER]"
click at [682, 17] on span "Проверить" at bounding box center [682, 21] width 50 height 10
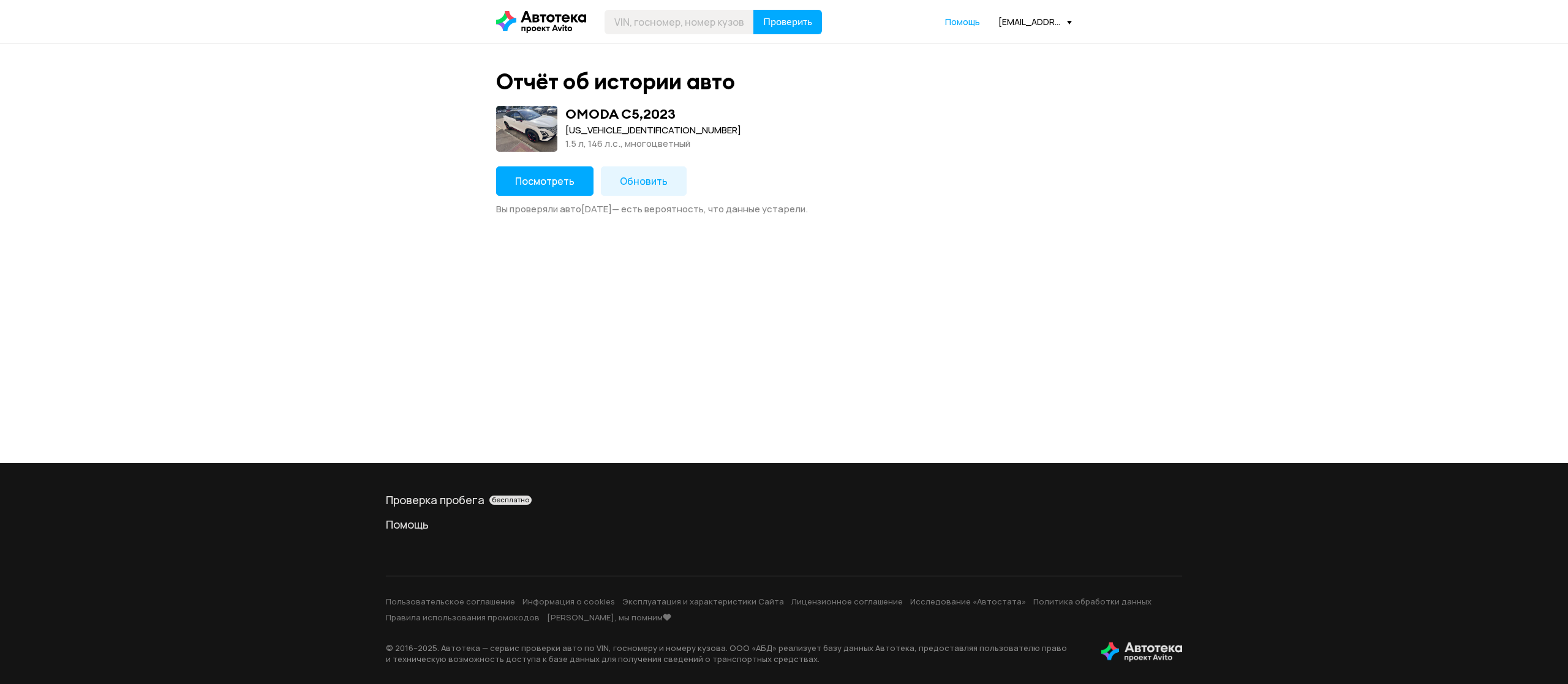
click at [665, 176] on span "Обновить" at bounding box center [643, 181] width 48 height 13
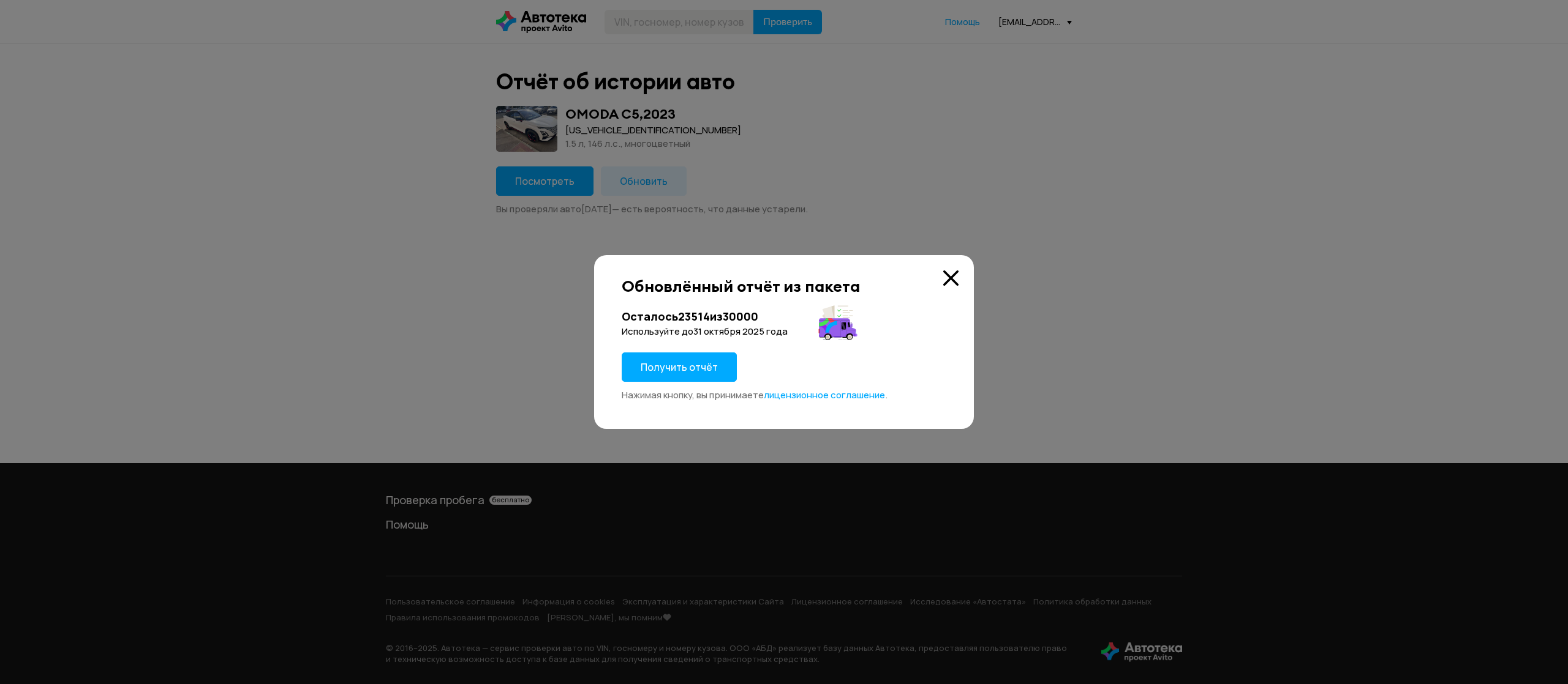
click at [670, 378] on button "Получить отчёт" at bounding box center [679, 367] width 115 height 29
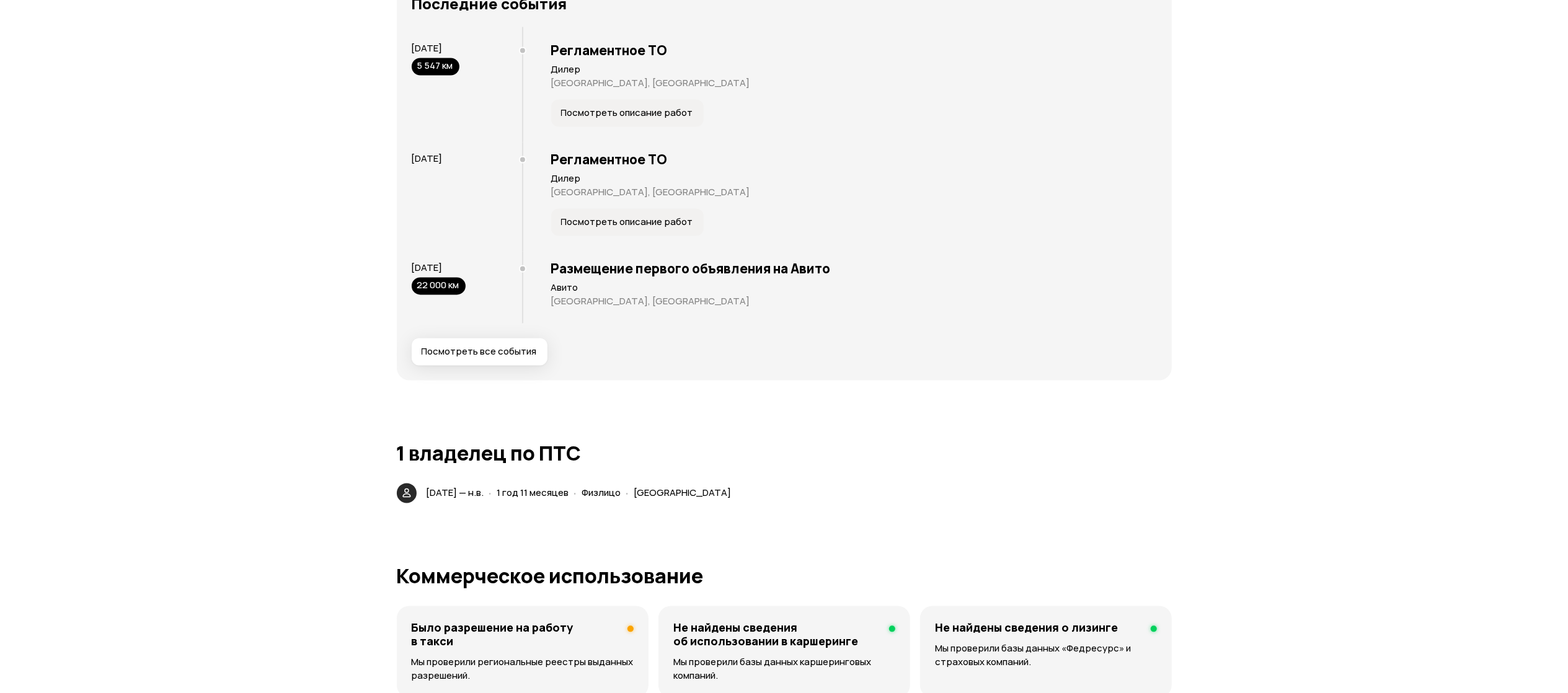
scroll to position [2481, 0]
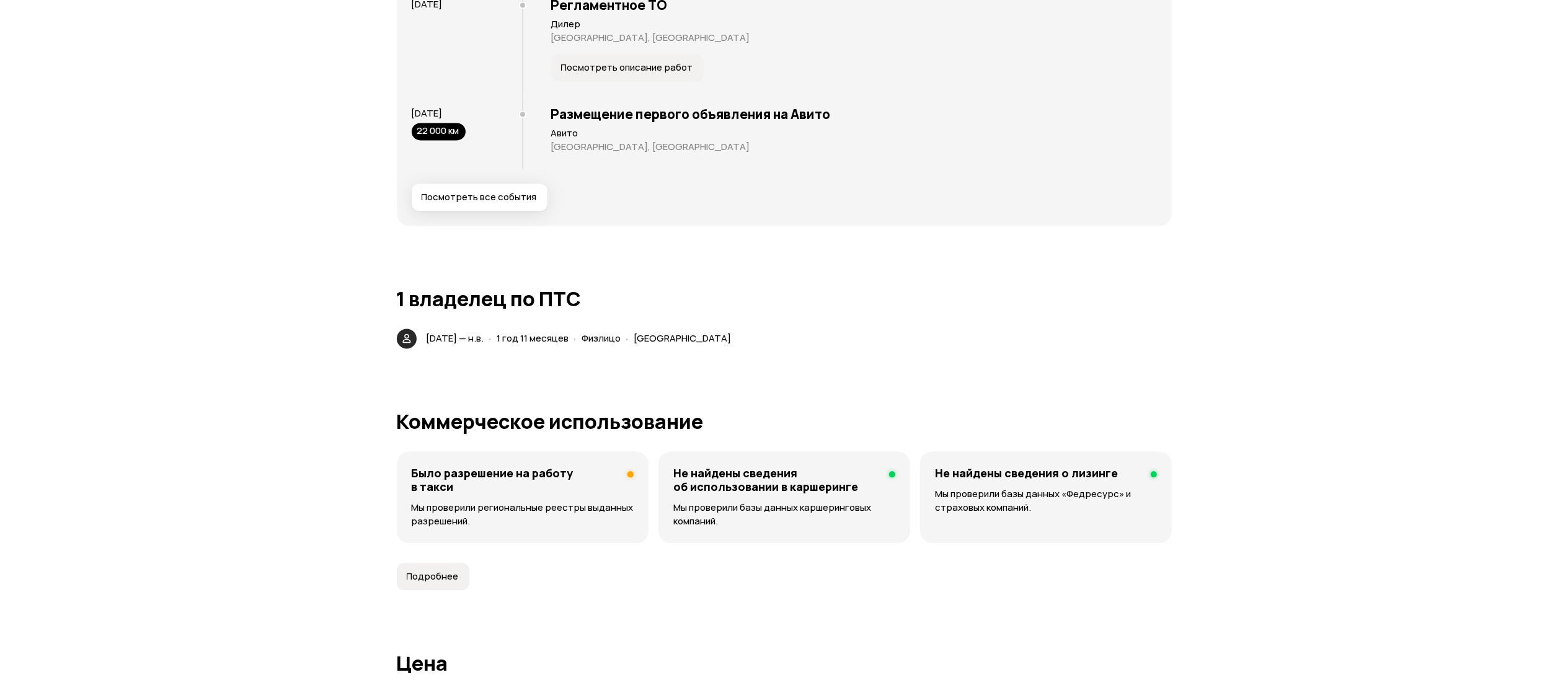
click at [551, 486] on div "Было разрешение на работу в такси Мы проверили региональные реестры выданных ра…" at bounding box center [523, 497] width 252 height 92
click at [546, 501] on p "Мы проверили региональные реестры выданных разрешений." at bounding box center [523, 514] width 222 height 27
click at [427, 575] on span "Подробнее" at bounding box center [433, 577] width 52 height 13
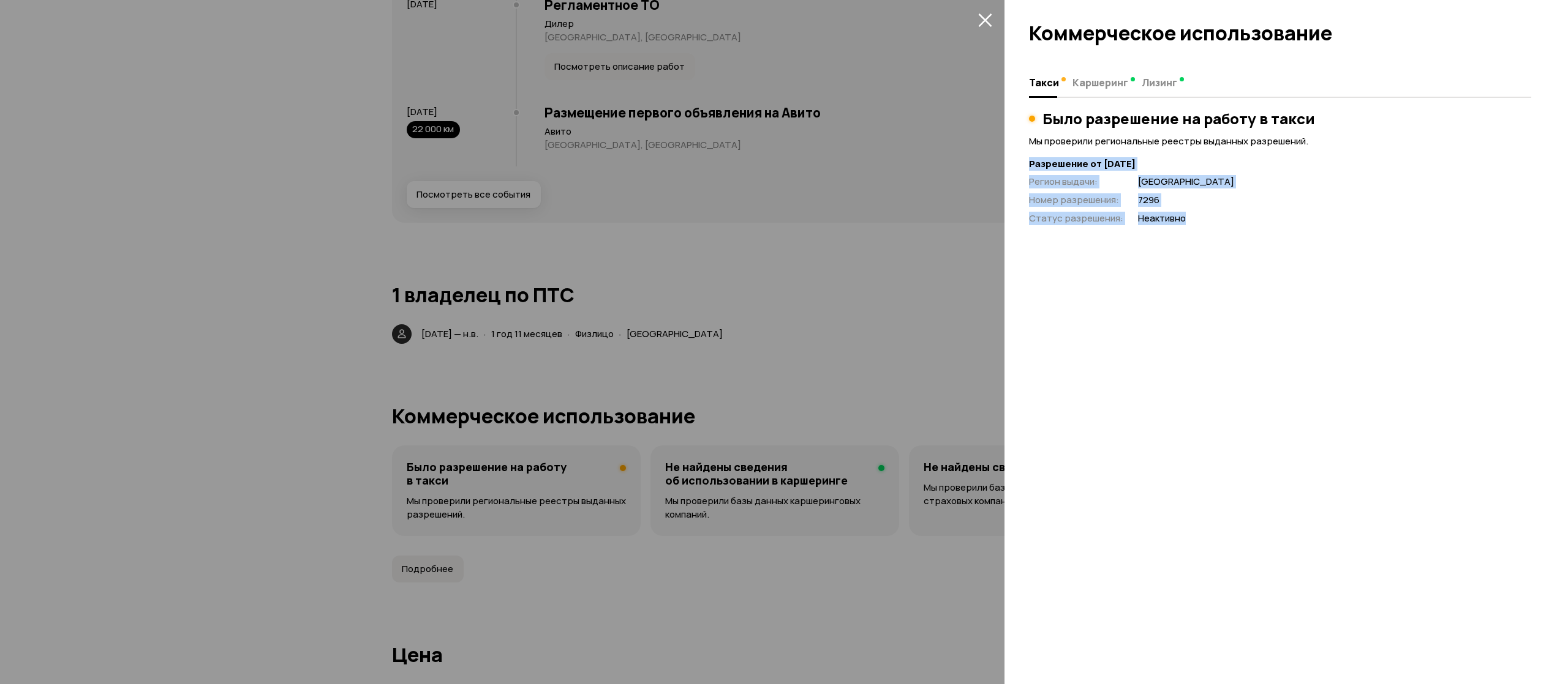
drag, startPoint x: 1206, startPoint y: 230, endPoint x: 1011, endPoint y: 165, distance: 205.5
click at [1011, 165] on div "[PERSON_NAME] Было разрешение на работу в такси Мы проверили региональные реест…" at bounding box center [1286, 370] width 564 height 628
copy div "Разрешение от [DATE] Регион выдачи : [GEOGRAPHIC_DATA] Номер разрешения : 7296 …"
click at [662, 364] on div at bounding box center [784, 342] width 1568 height 684
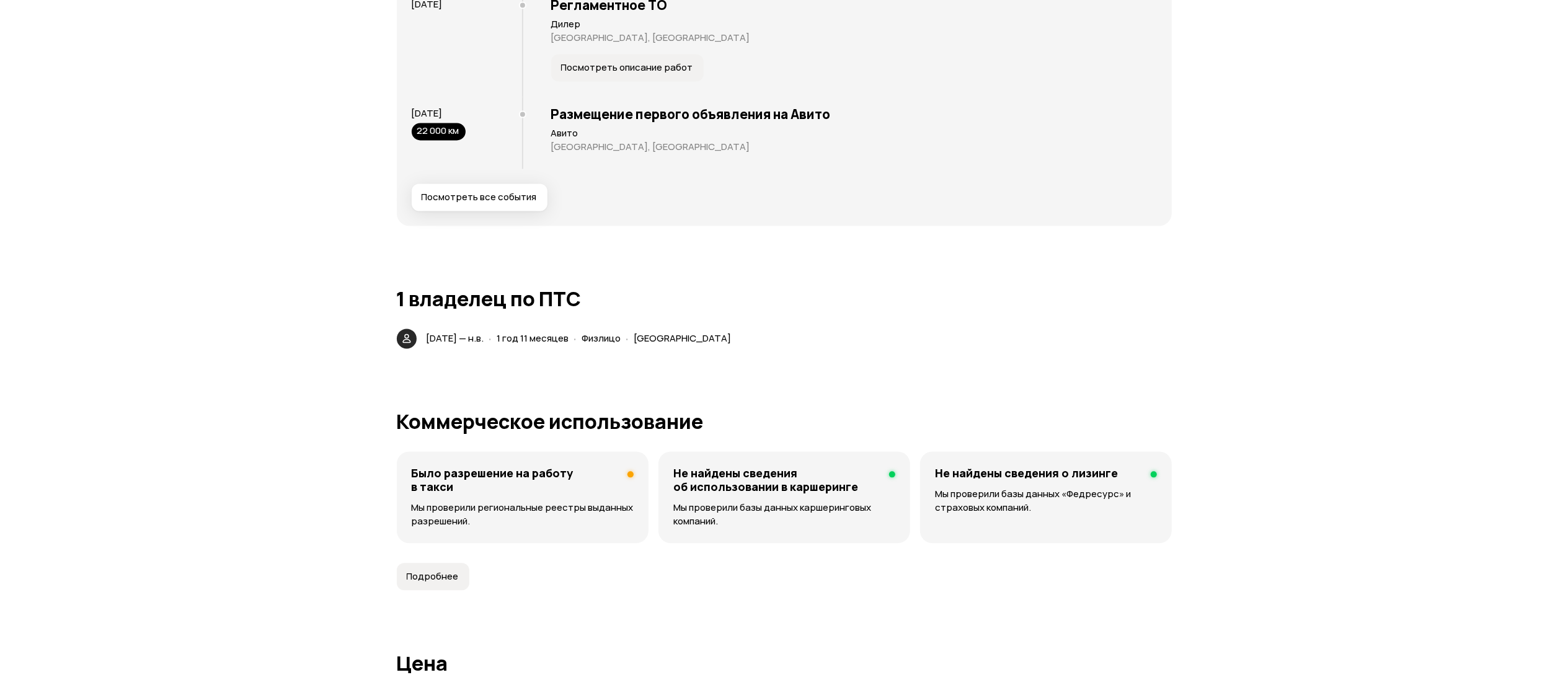
click at [465, 586] on button "Подробнее" at bounding box center [433, 577] width 73 height 27
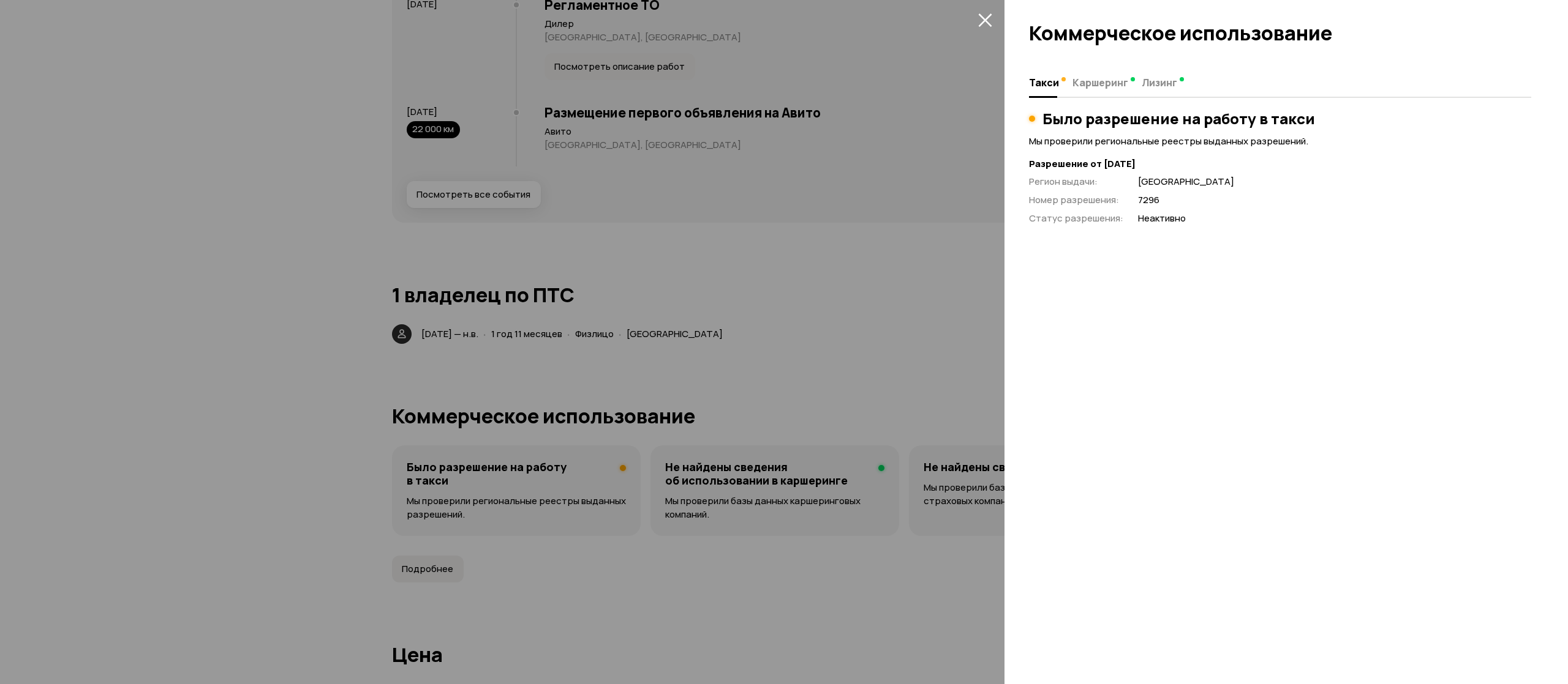
click at [790, 549] on div at bounding box center [784, 342] width 1568 height 684
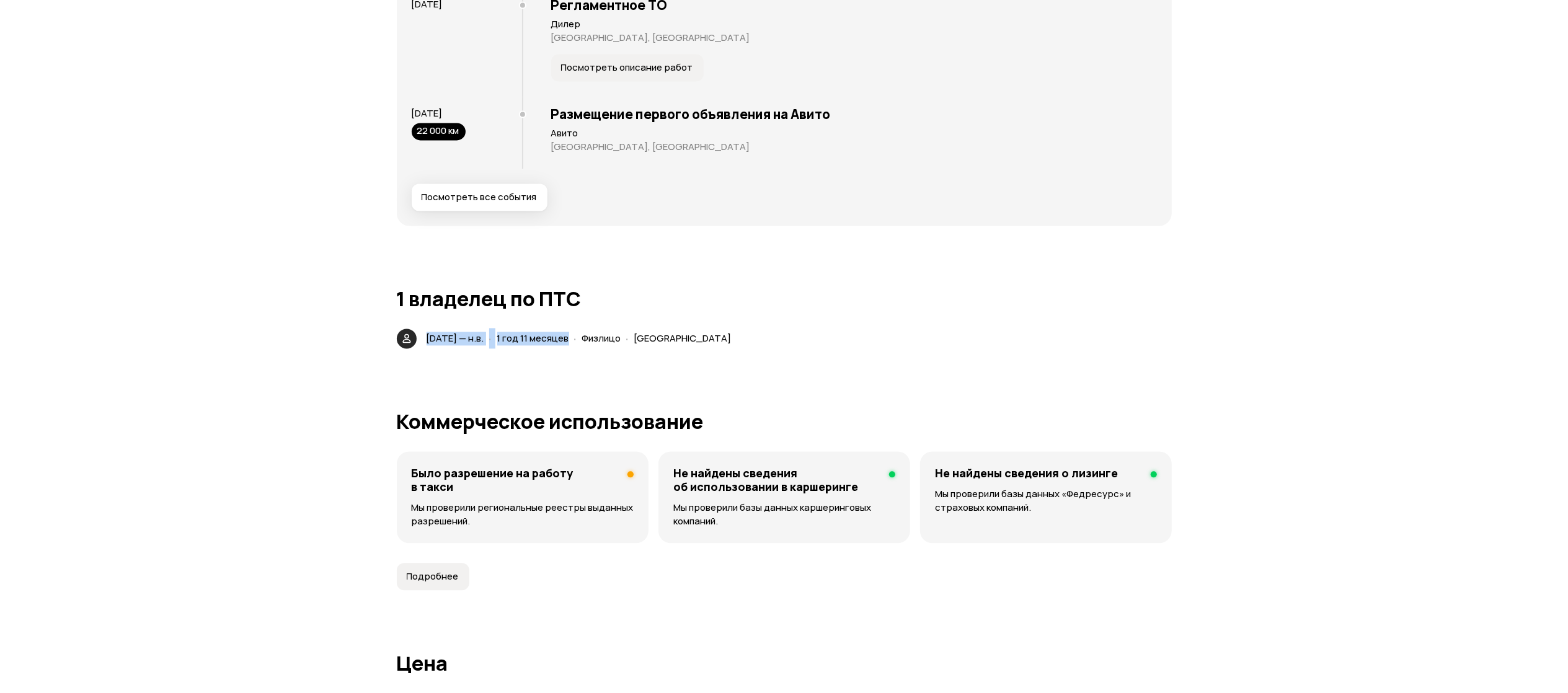
drag, startPoint x: 425, startPoint y: 339, endPoint x: 613, endPoint y: 339, distance: 188.0
click at [613, 339] on div "[DATE] — н.в. · 1 год 11 месяцев · Физлицо · [GEOGRAPHIC_DATA]" at bounding box center [581, 339] width 315 height 18
copy div "[DATE] — н.в. · 1 год 11 месяцев"
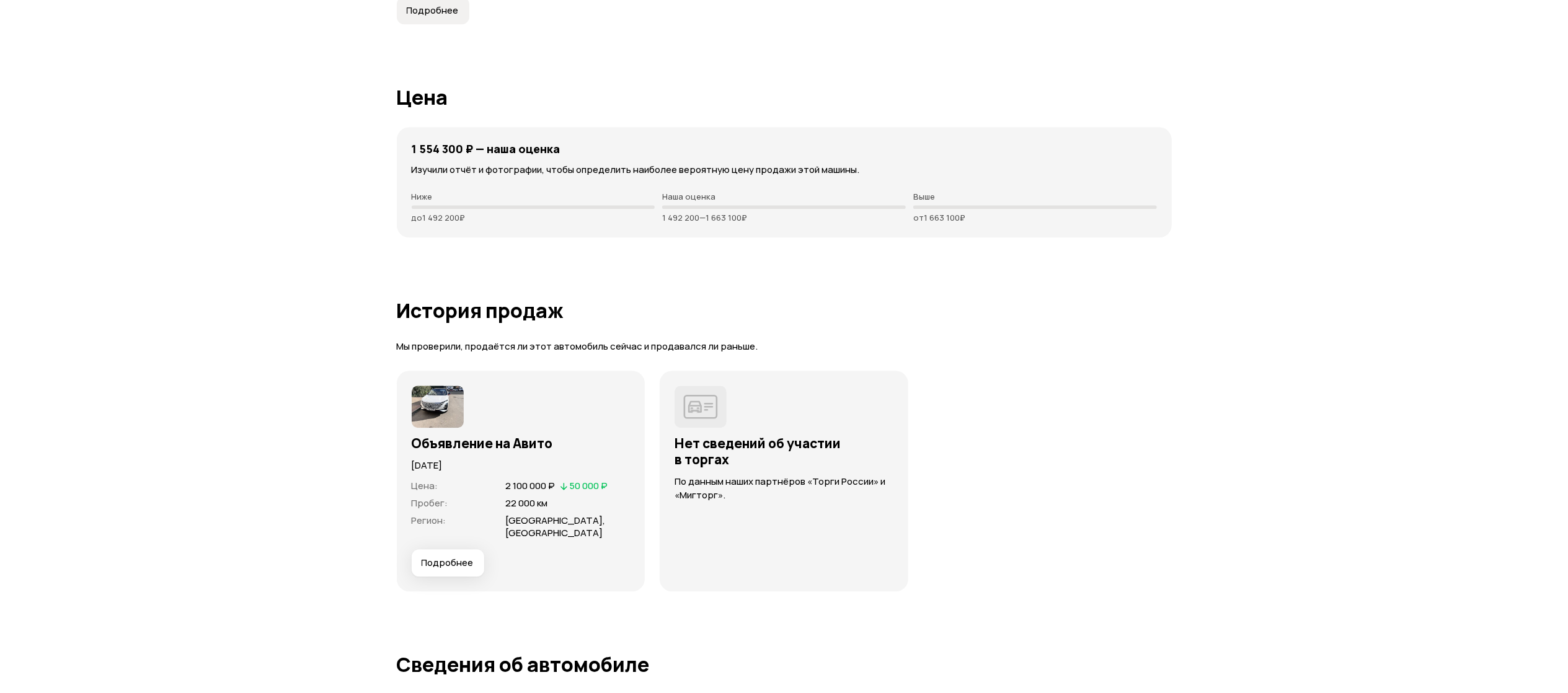
scroll to position [3101, 0]
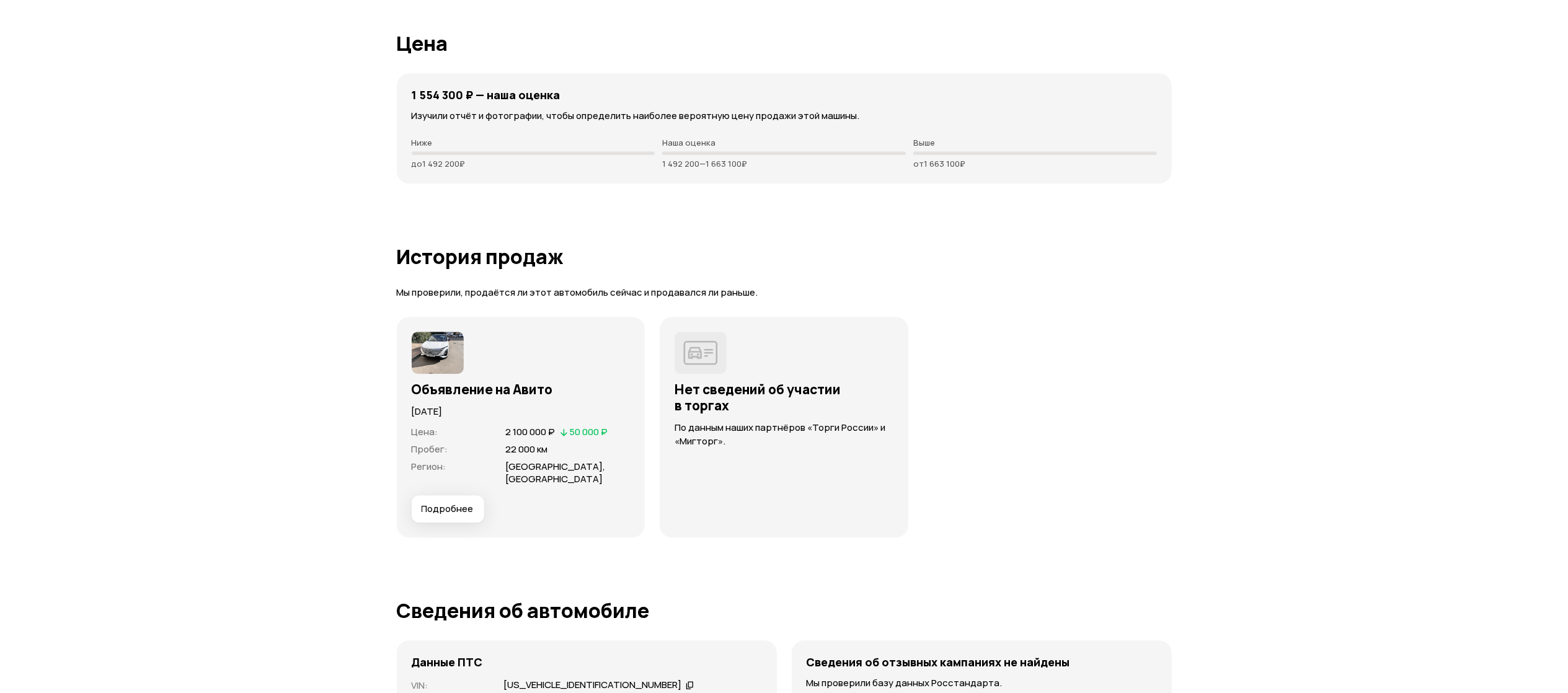
click at [451, 515] on span "Подробнее" at bounding box center [448, 509] width 52 height 13
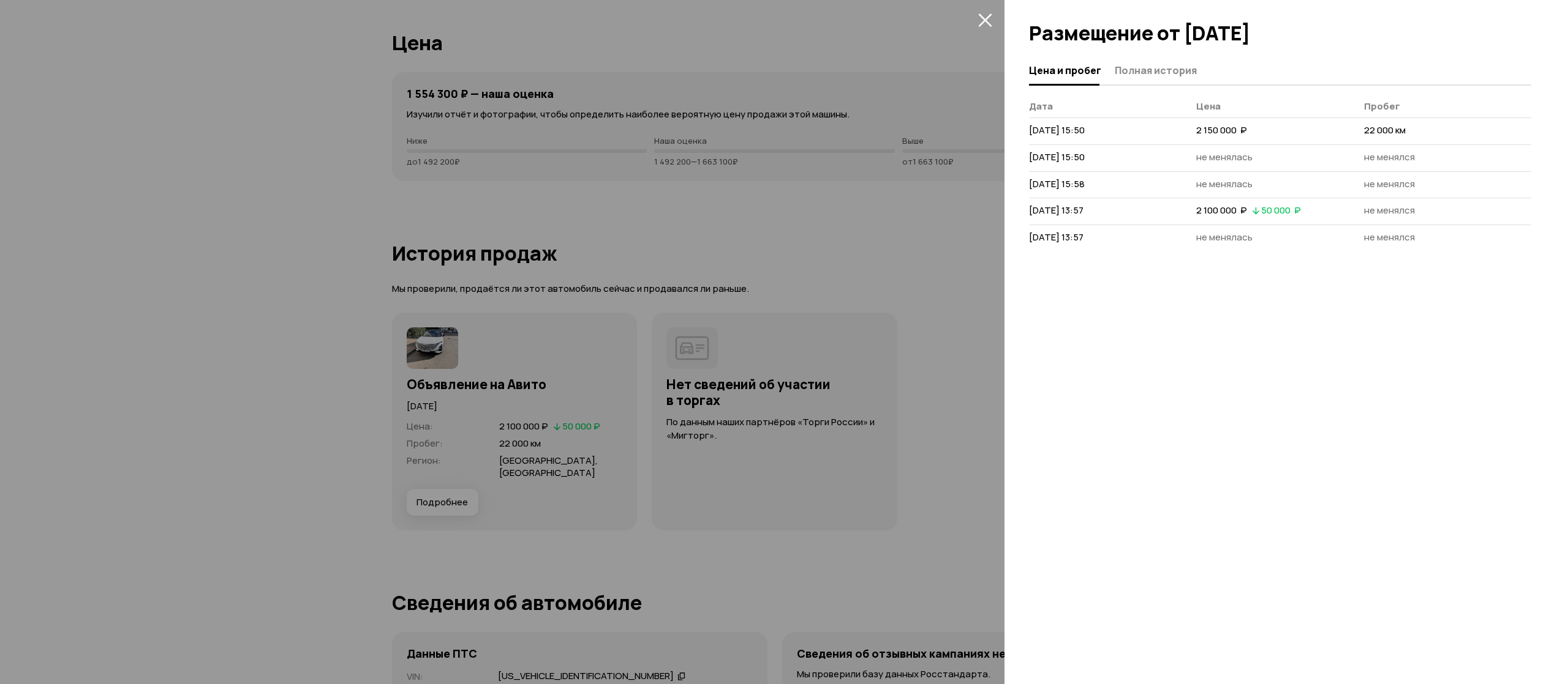
click at [951, 504] on div at bounding box center [784, 342] width 1568 height 684
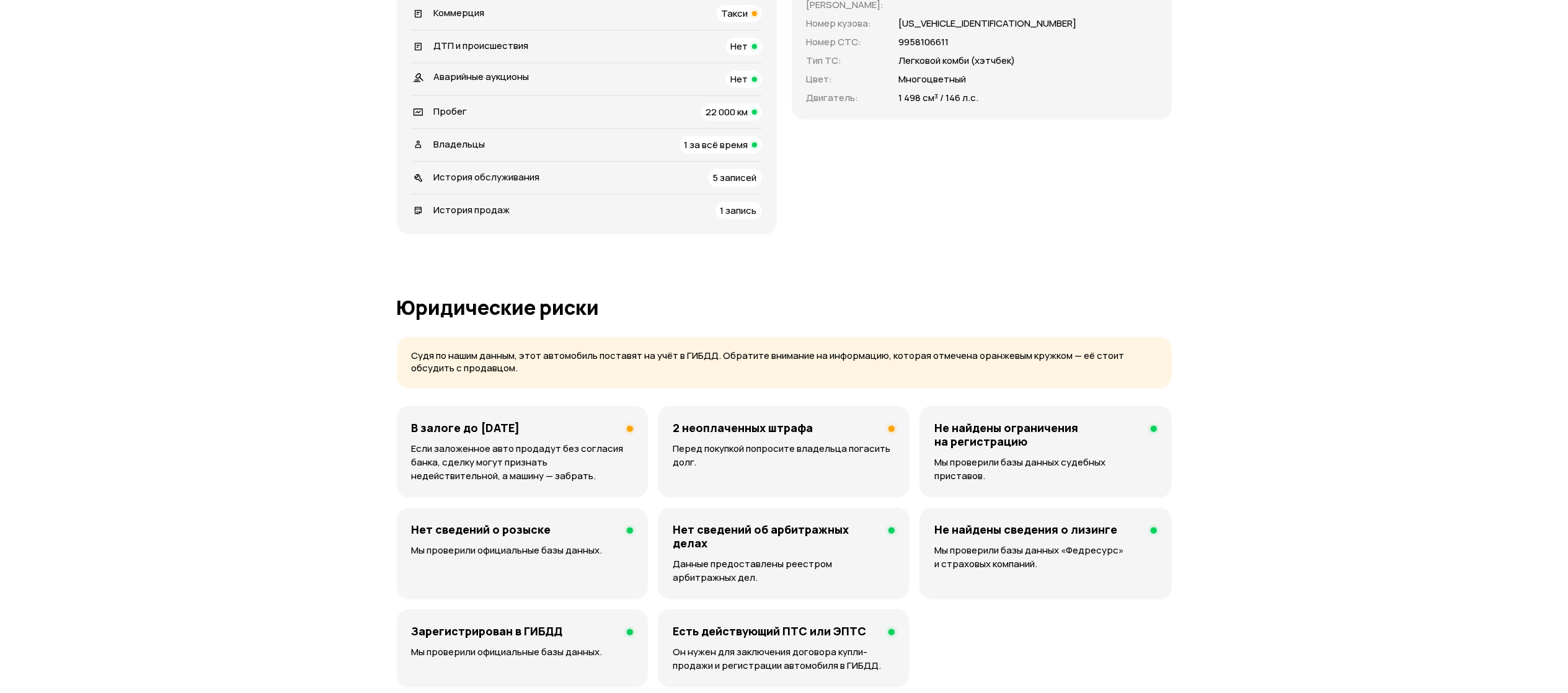
scroll to position [496, 0]
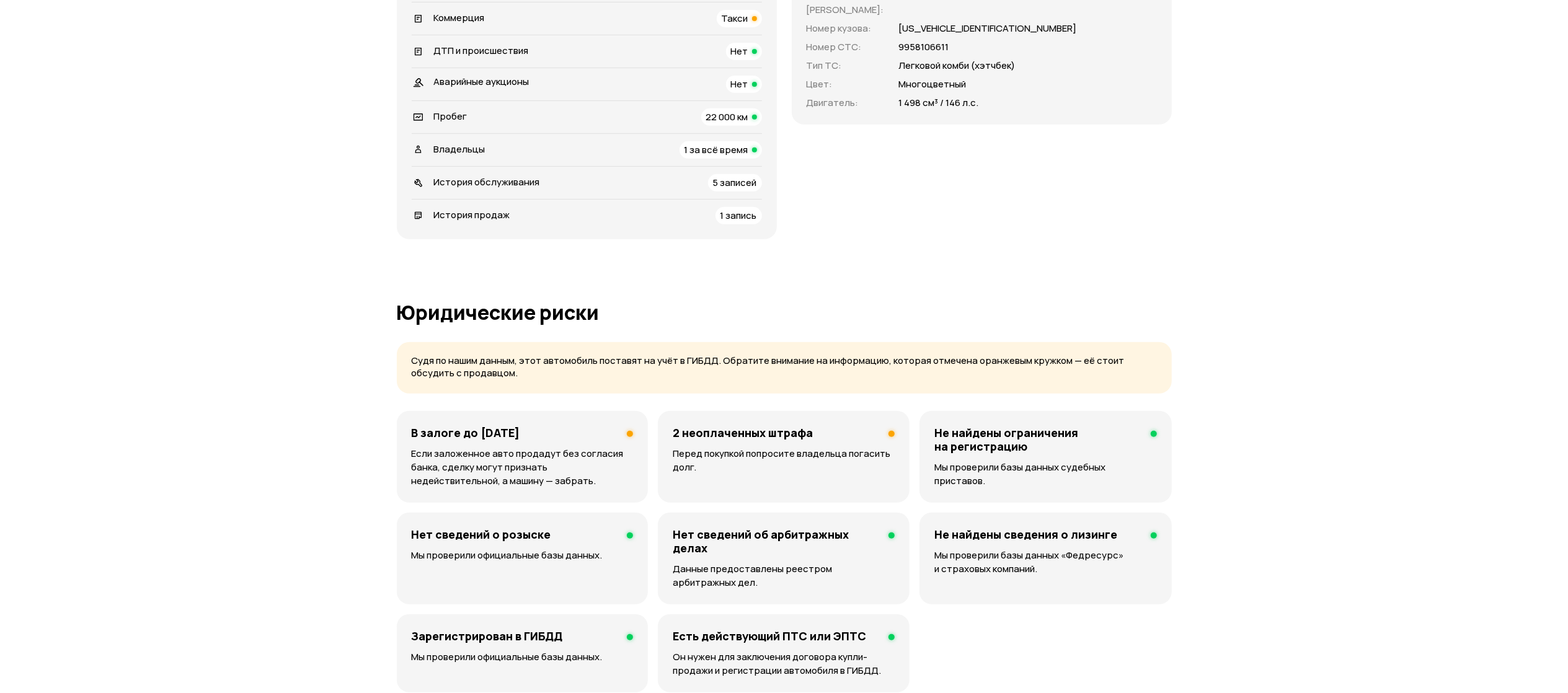
click at [564, 468] on p "Если заложенное авто продадут без согласия банка, сделку могут признать недейст…" at bounding box center [522, 467] width 222 height 41
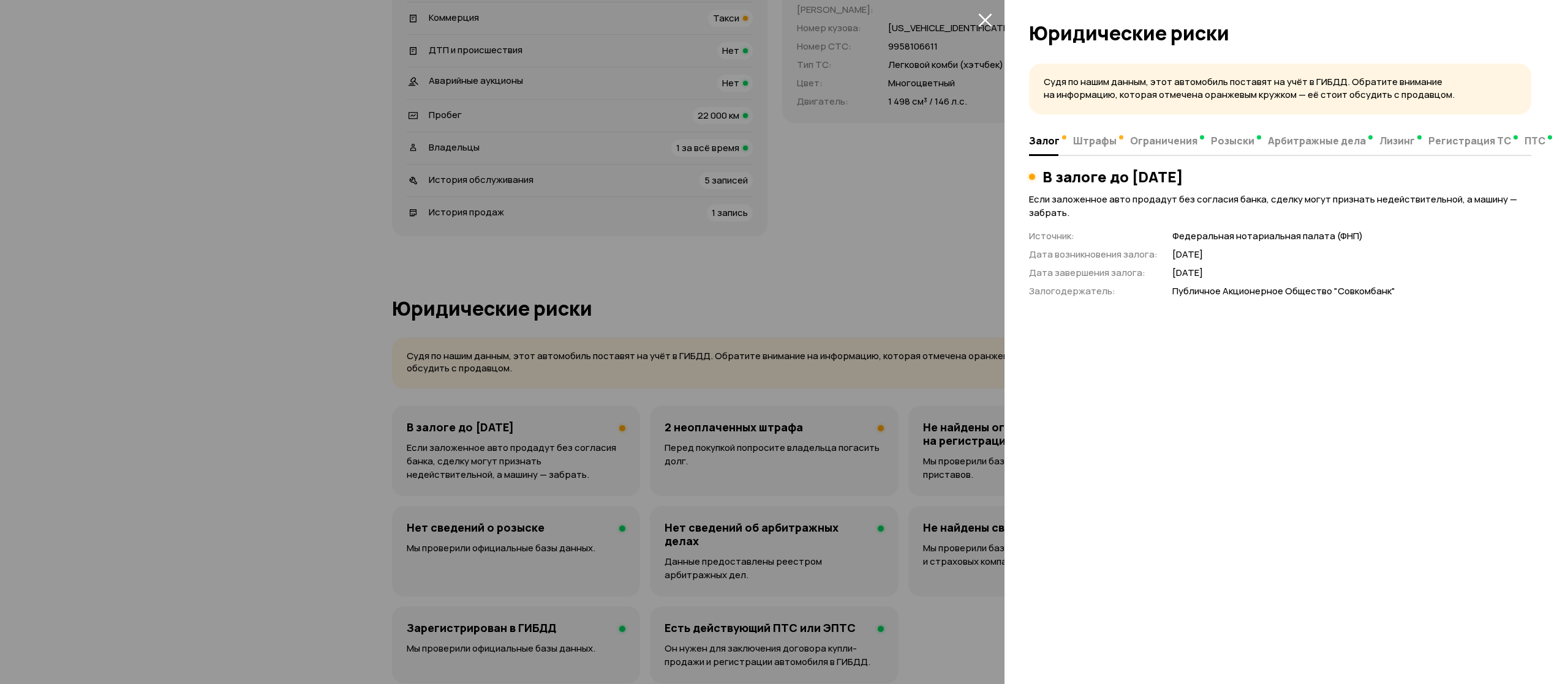
click at [692, 281] on div at bounding box center [784, 342] width 1568 height 684
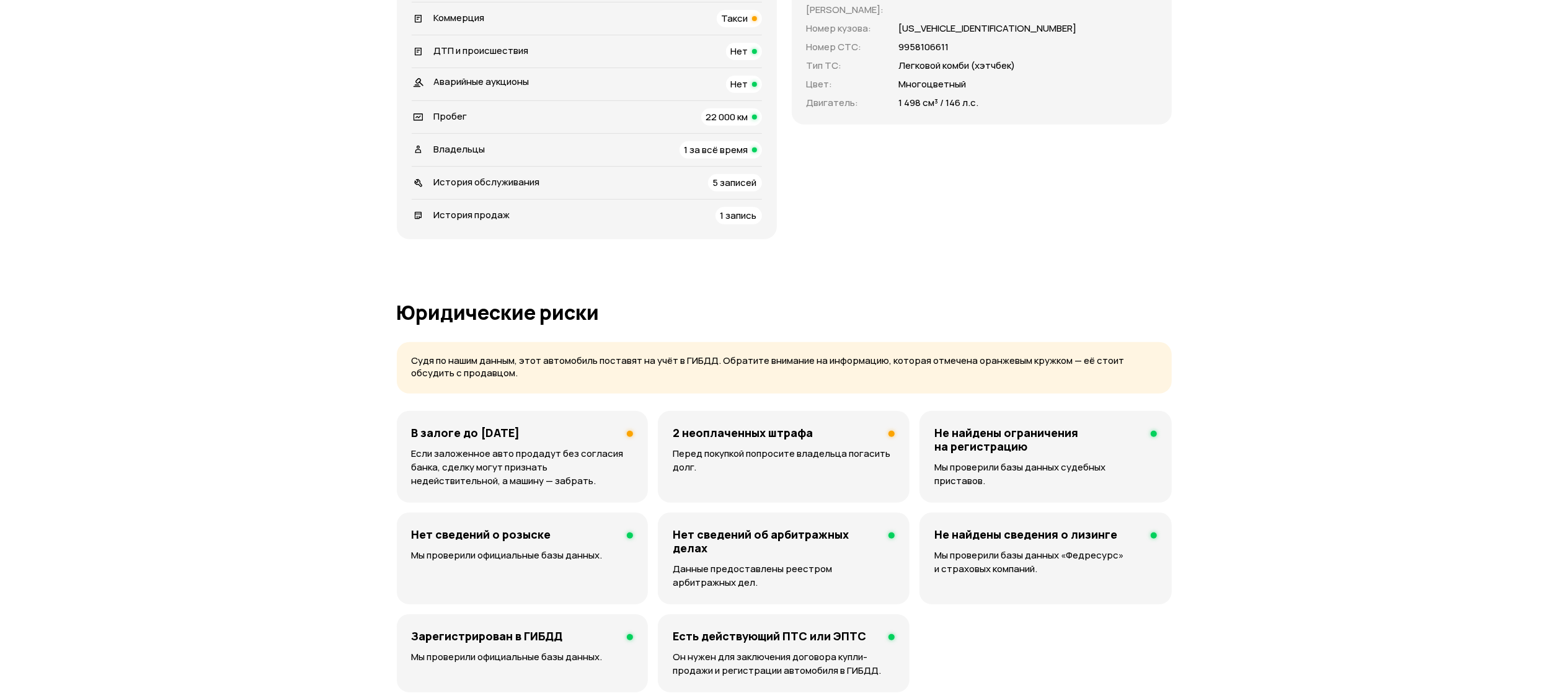
scroll to position [0, 0]
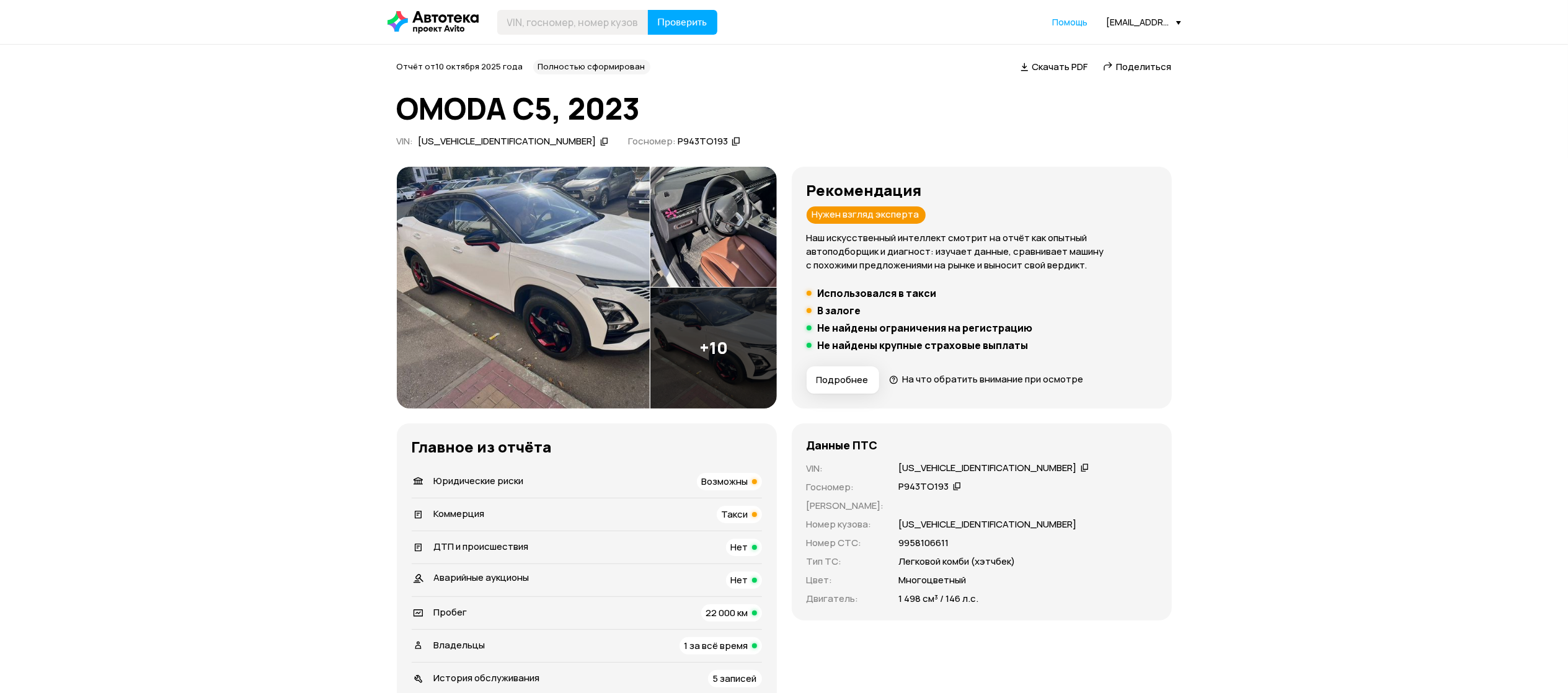
click at [462, 143] on div "[US_VEHICLE_IDENTIFICATION_NUMBER]" at bounding box center [508, 142] width 178 height 13
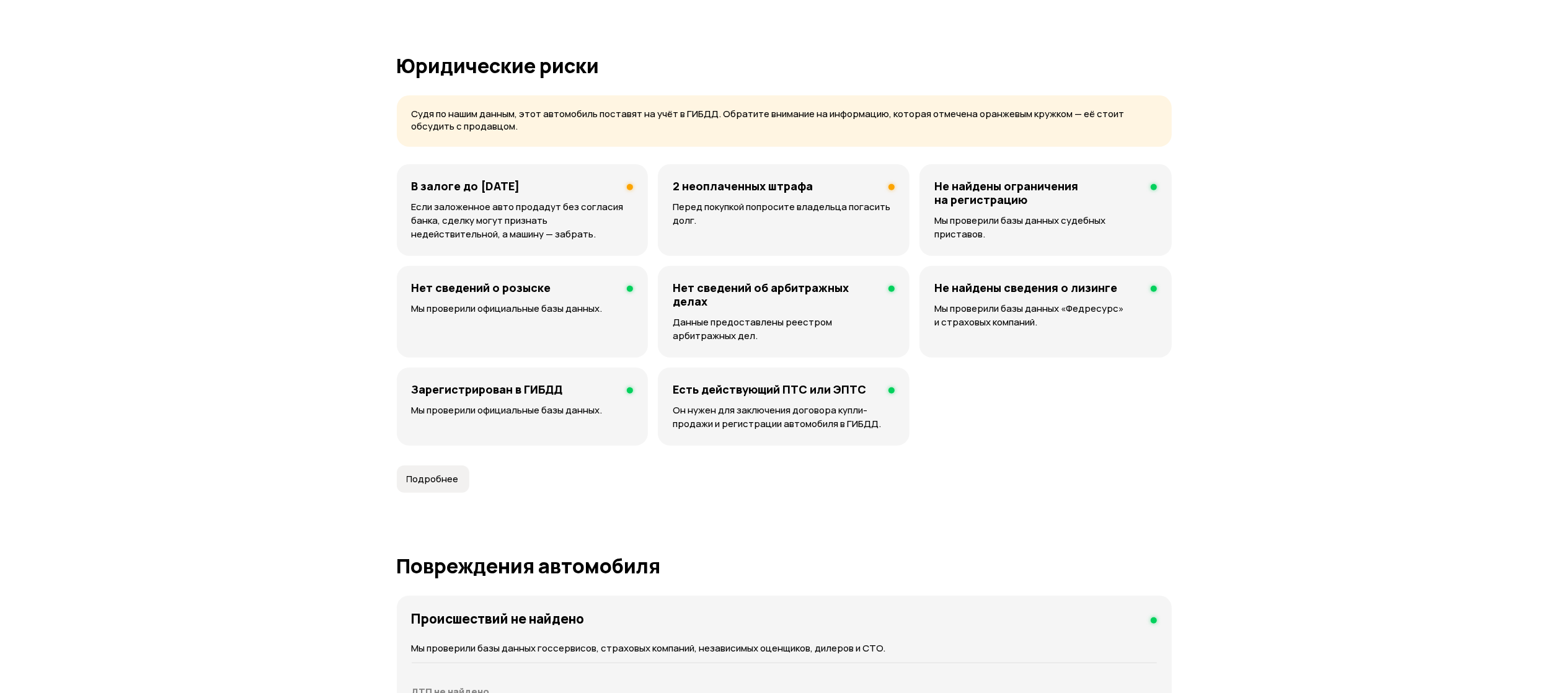
scroll to position [744, 0]
click at [571, 216] on p "Если заложенное авто продадут без согласия банка, сделку могут признать недейст…" at bounding box center [522, 219] width 222 height 41
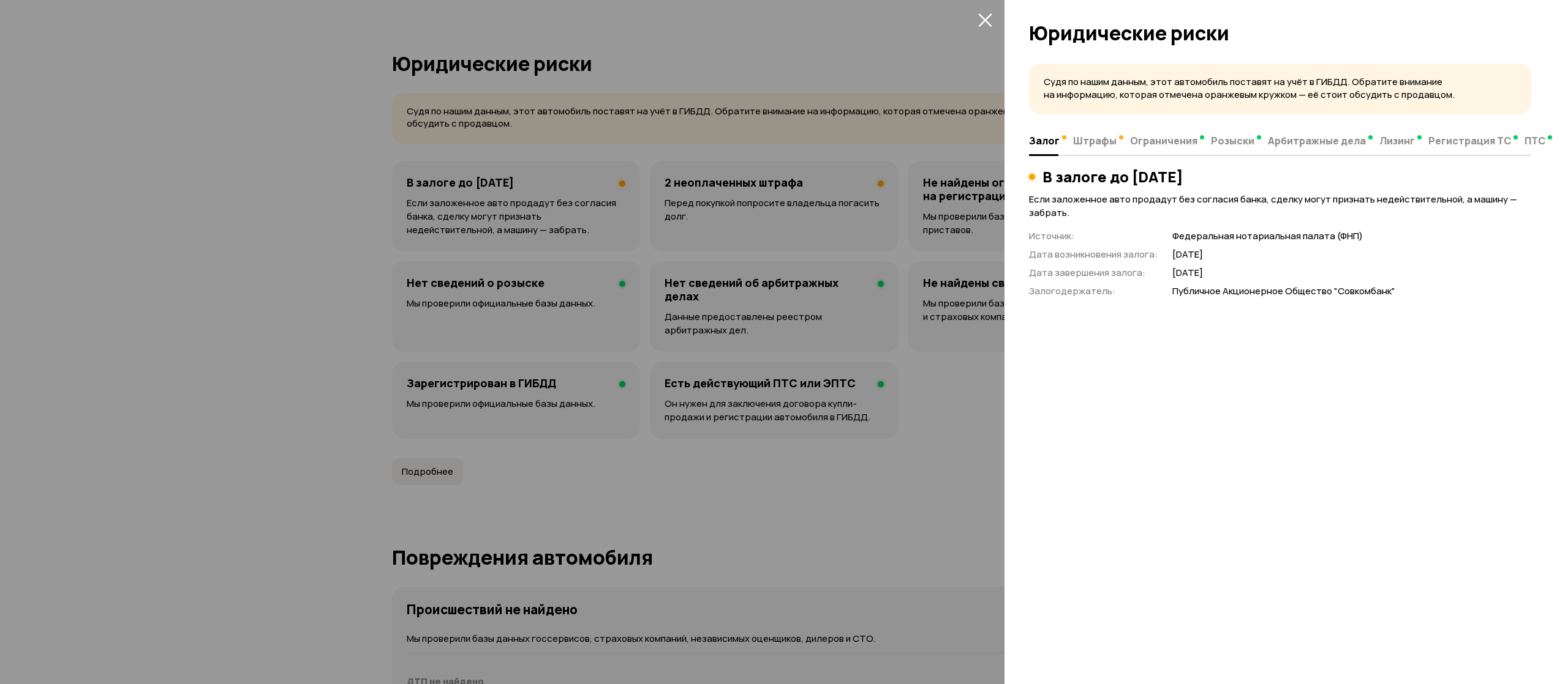
click at [728, 187] on div at bounding box center [784, 342] width 1568 height 684
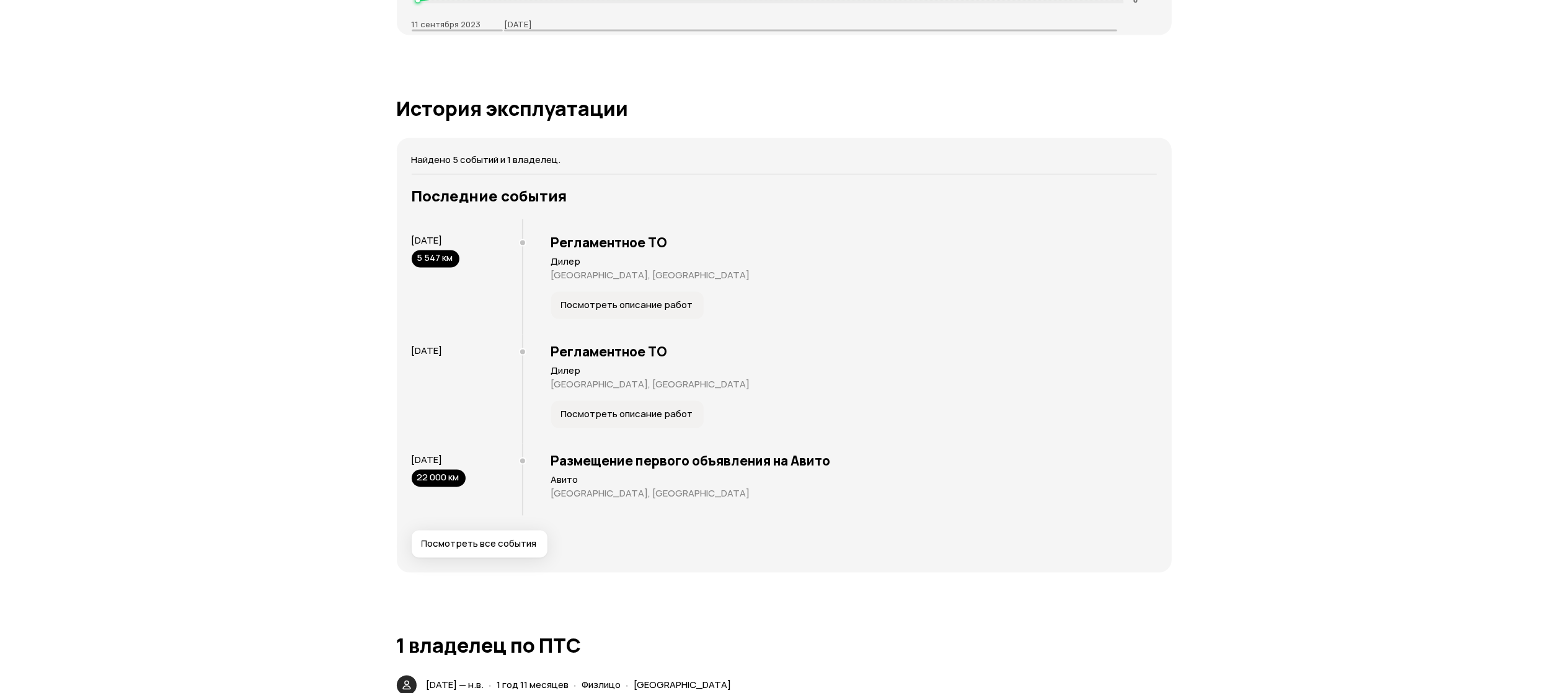
scroll to position [2481, 0]
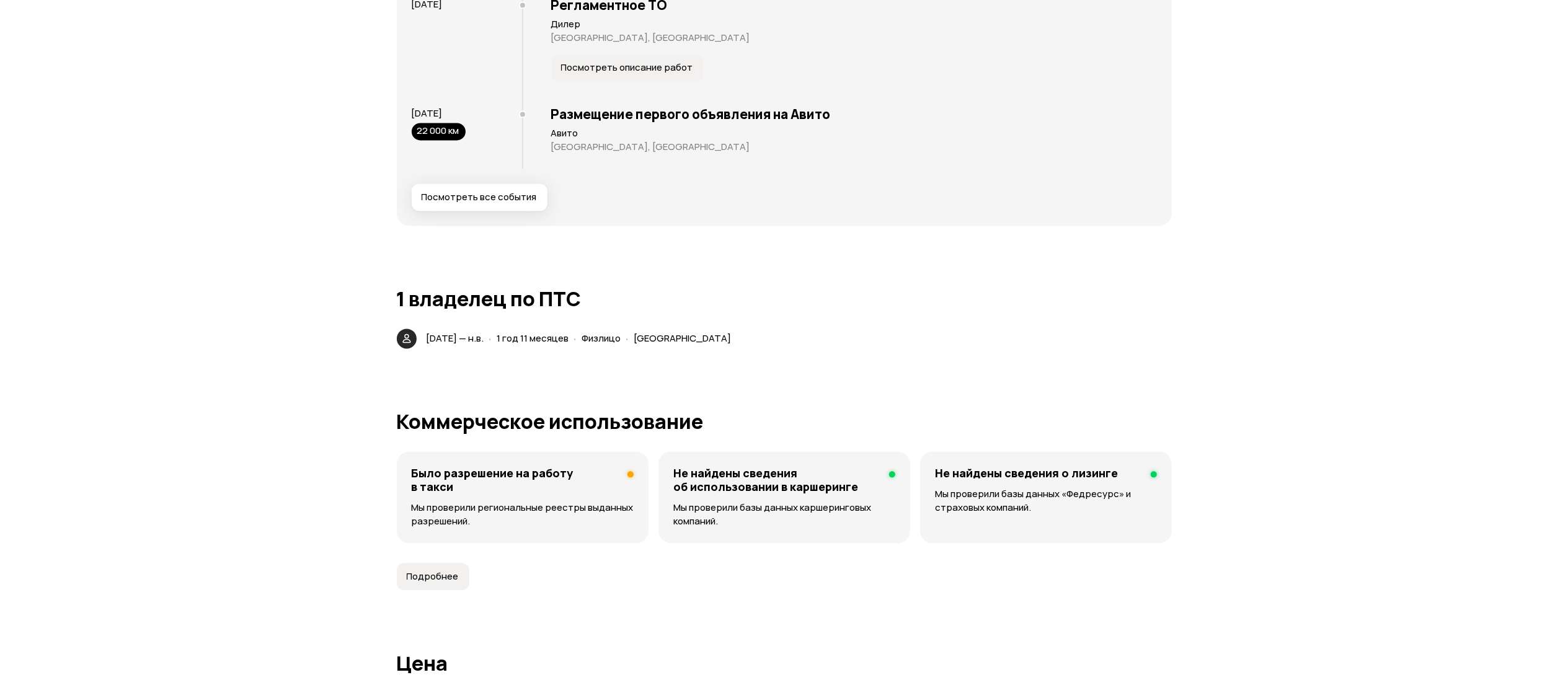
click at [554, 503] on p "Мы проверили региональные реестры выданных разрешений." at bounding box center [523, 514] width 222 height 27
click at [587, 519] on div "Было разрешение на работу в такси Мы проверили региональные реестры выданных ра…" at bounding box center [523, 497] width 252 height 92
click at [432, 572] on span "Подробнее" at bounding box center [433, 577] width 52 height 13
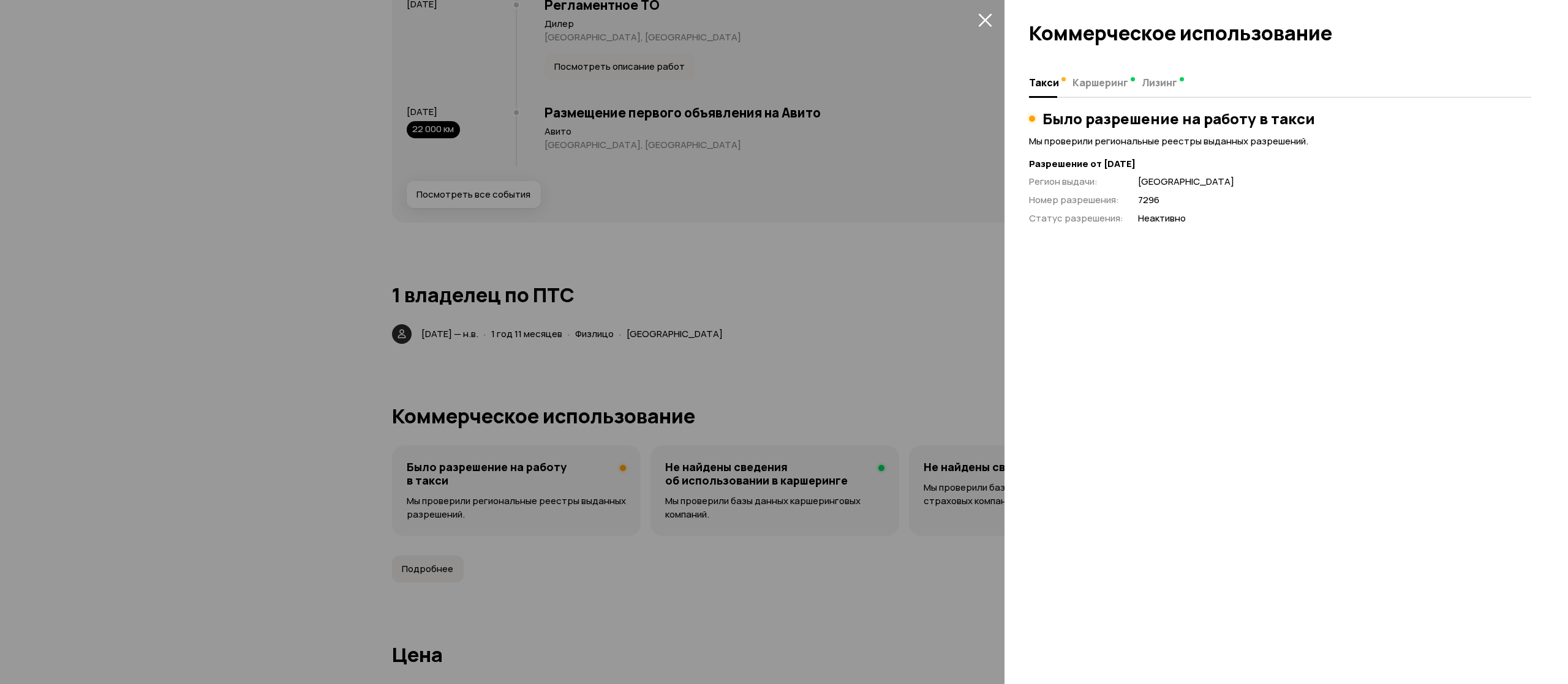
click at [774, 380] on div at bounding box center [784, 342] width 1568 height 684
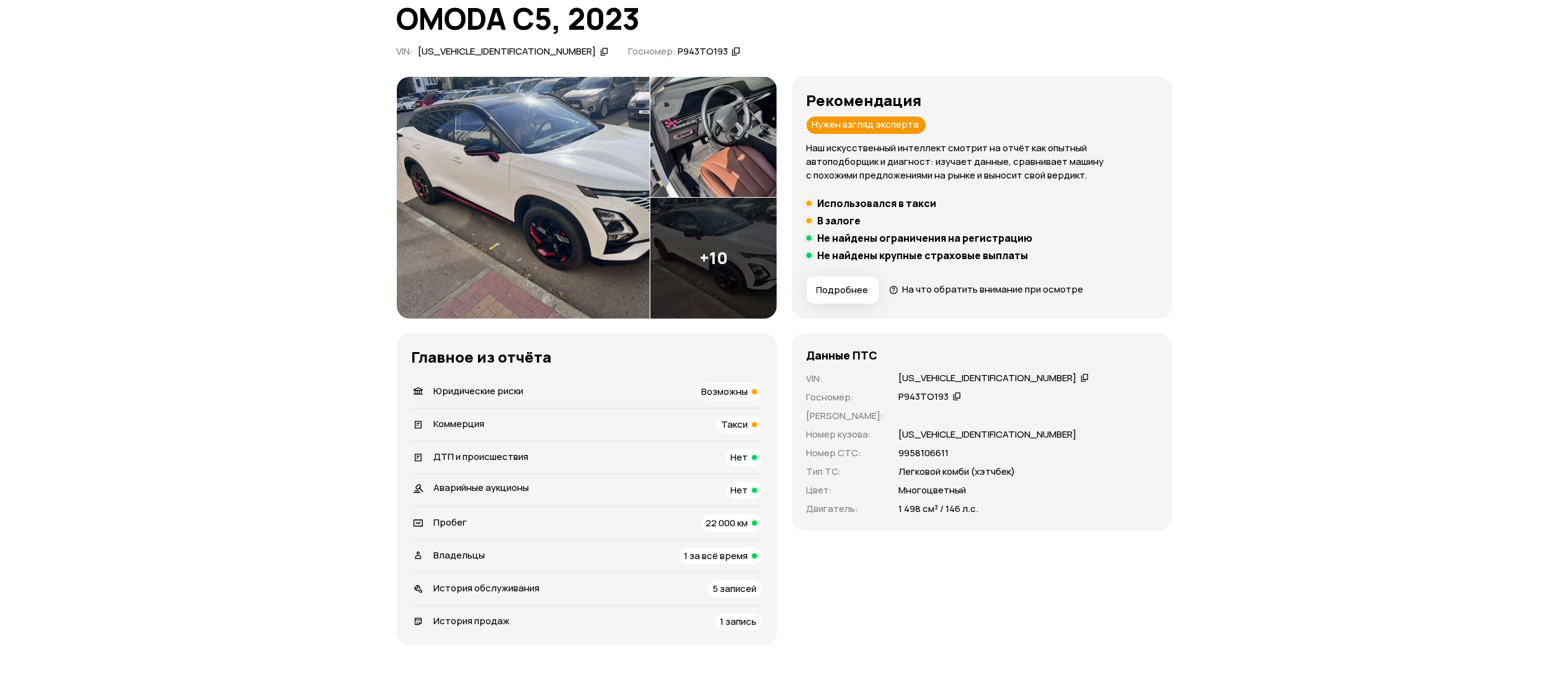
scroll to position [0, 0]
